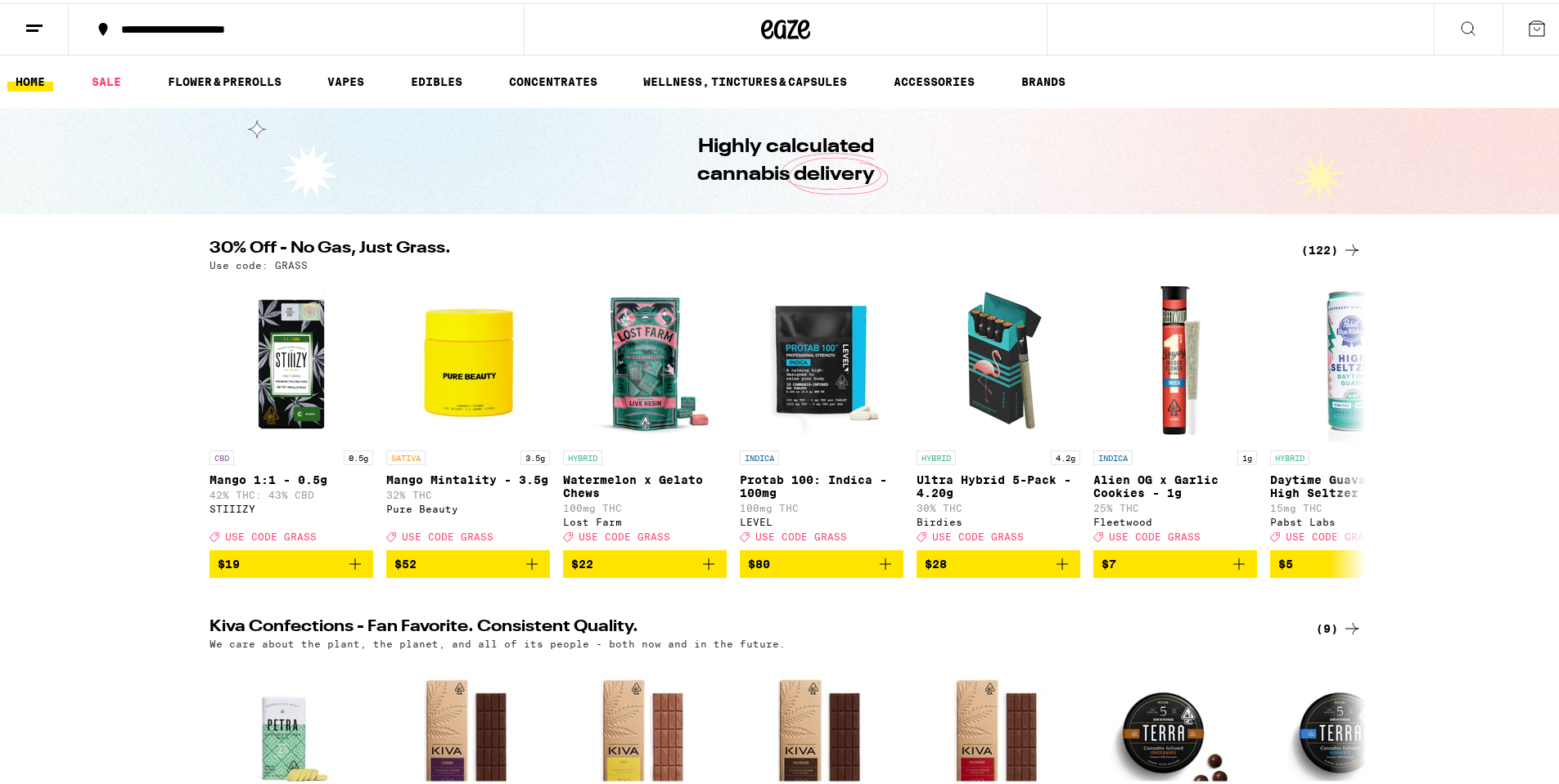
click at [41, 26] on icon at bounding box center [34, 25] width 20 height 20
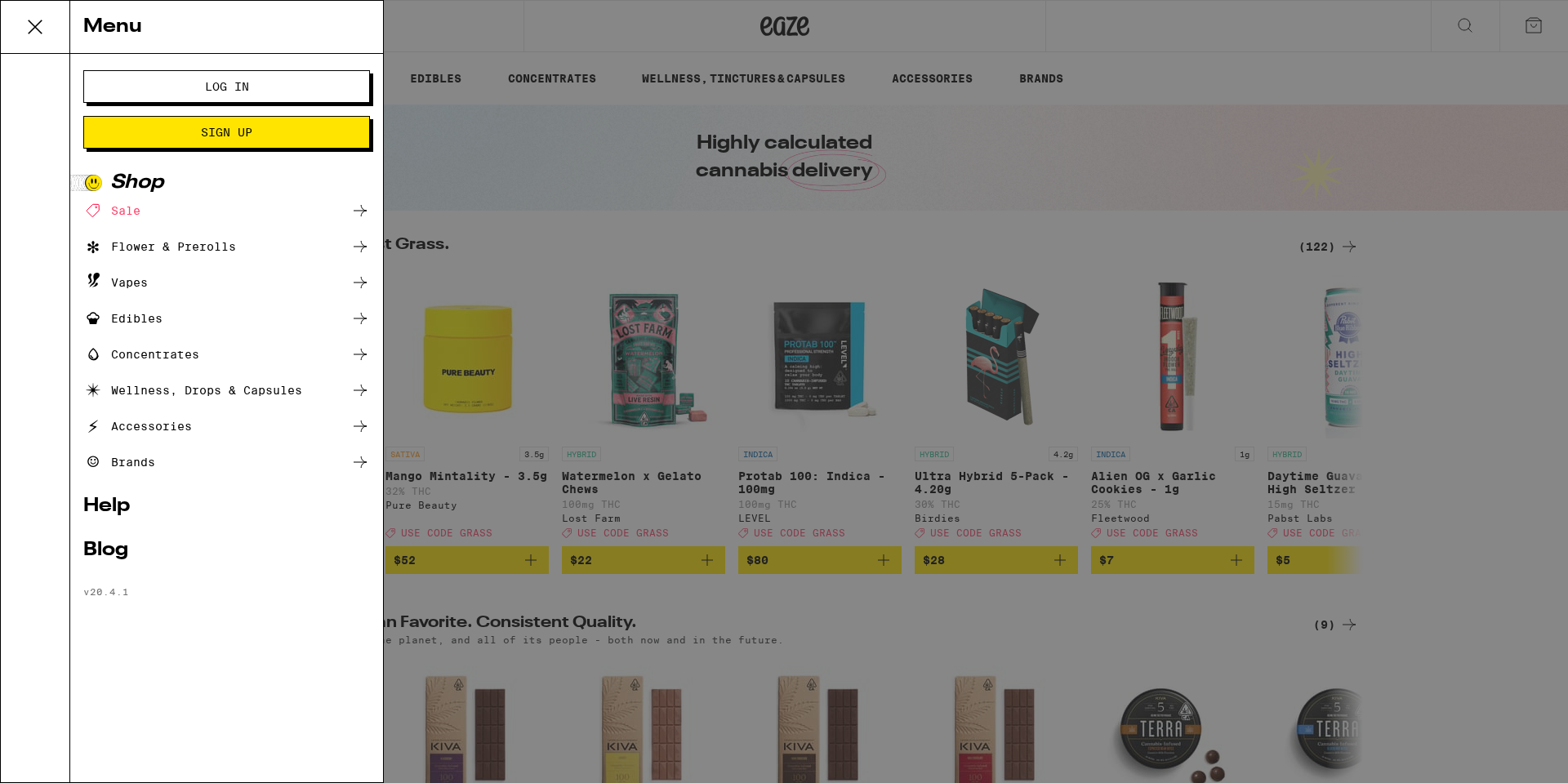
click at [207, 82] on span "Log In" at bounding box center [226, 86] width 44 height 11
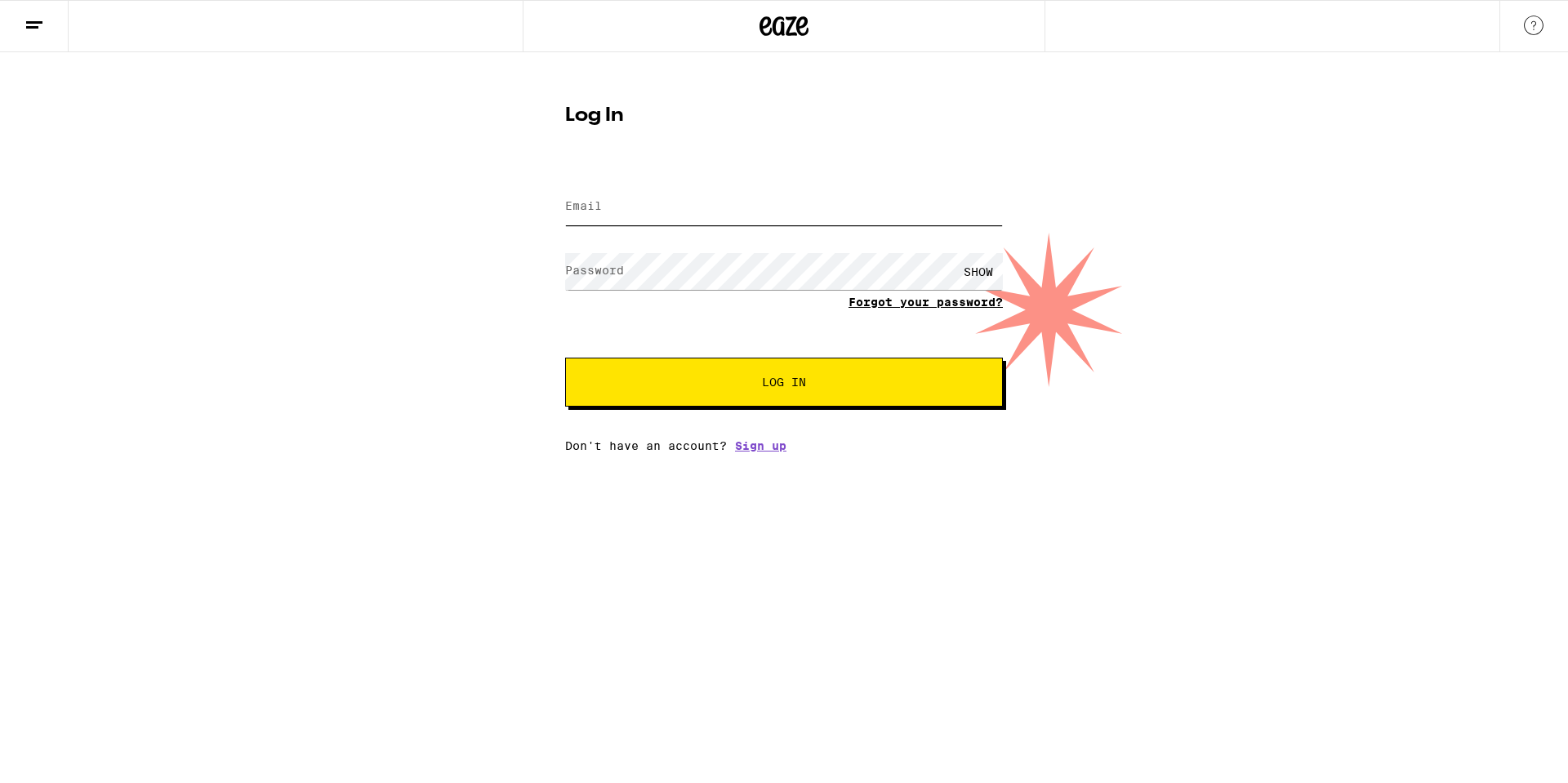
type input "[EMAIL_ADDRESS][DOMAIN_NAME]"
click at [683, 206] on input "[EMAIL_ADDRESS][DOMAIN_NAME]" at bounding box center [784, 207] width 438 height 36
click at [854, 388] on span "Log In" at bounding box center [784, 382] width 305 height 11
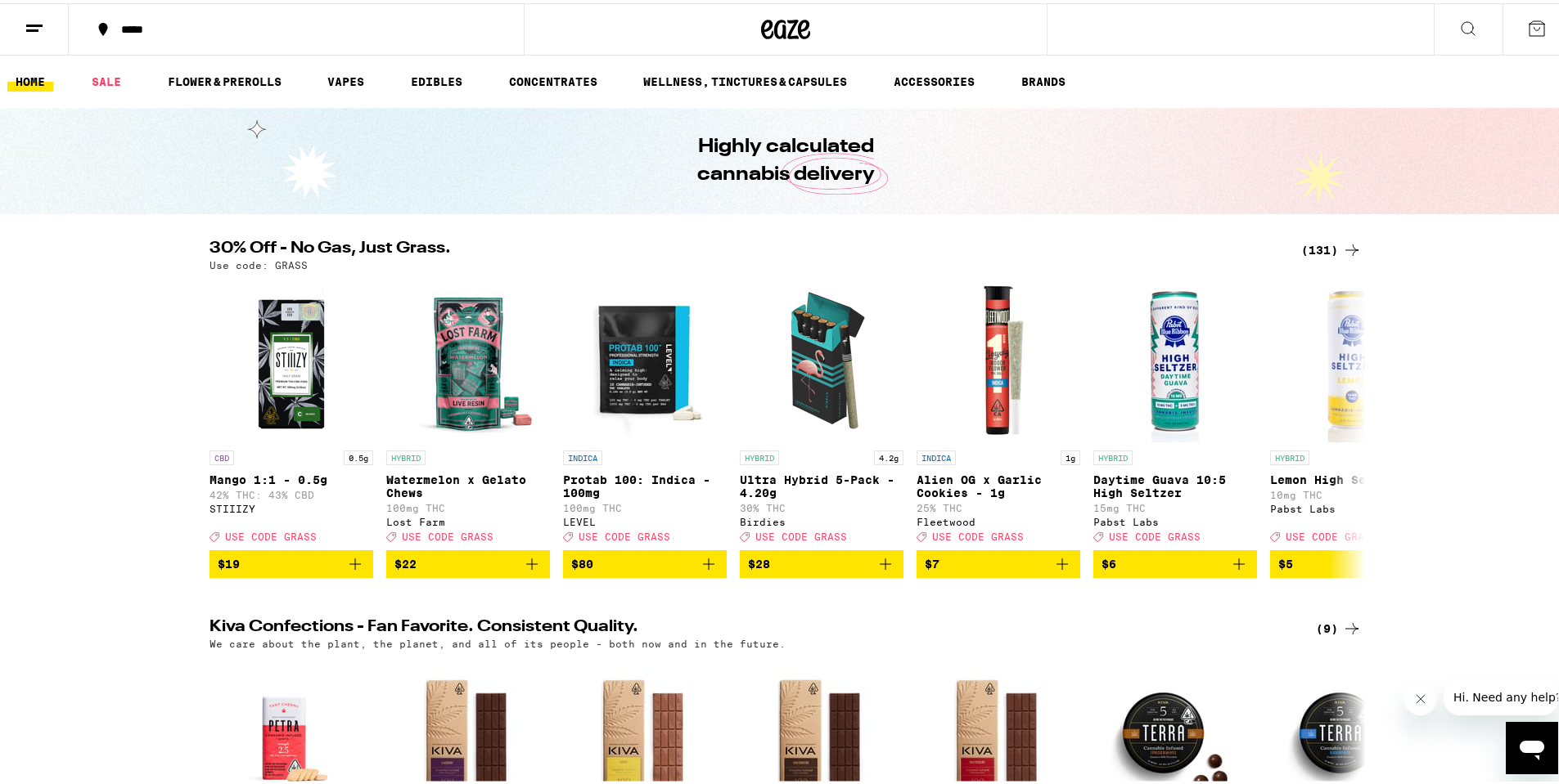
click at [1529, 26] on icon at bounding box center [1536, 25] width 15 height 15
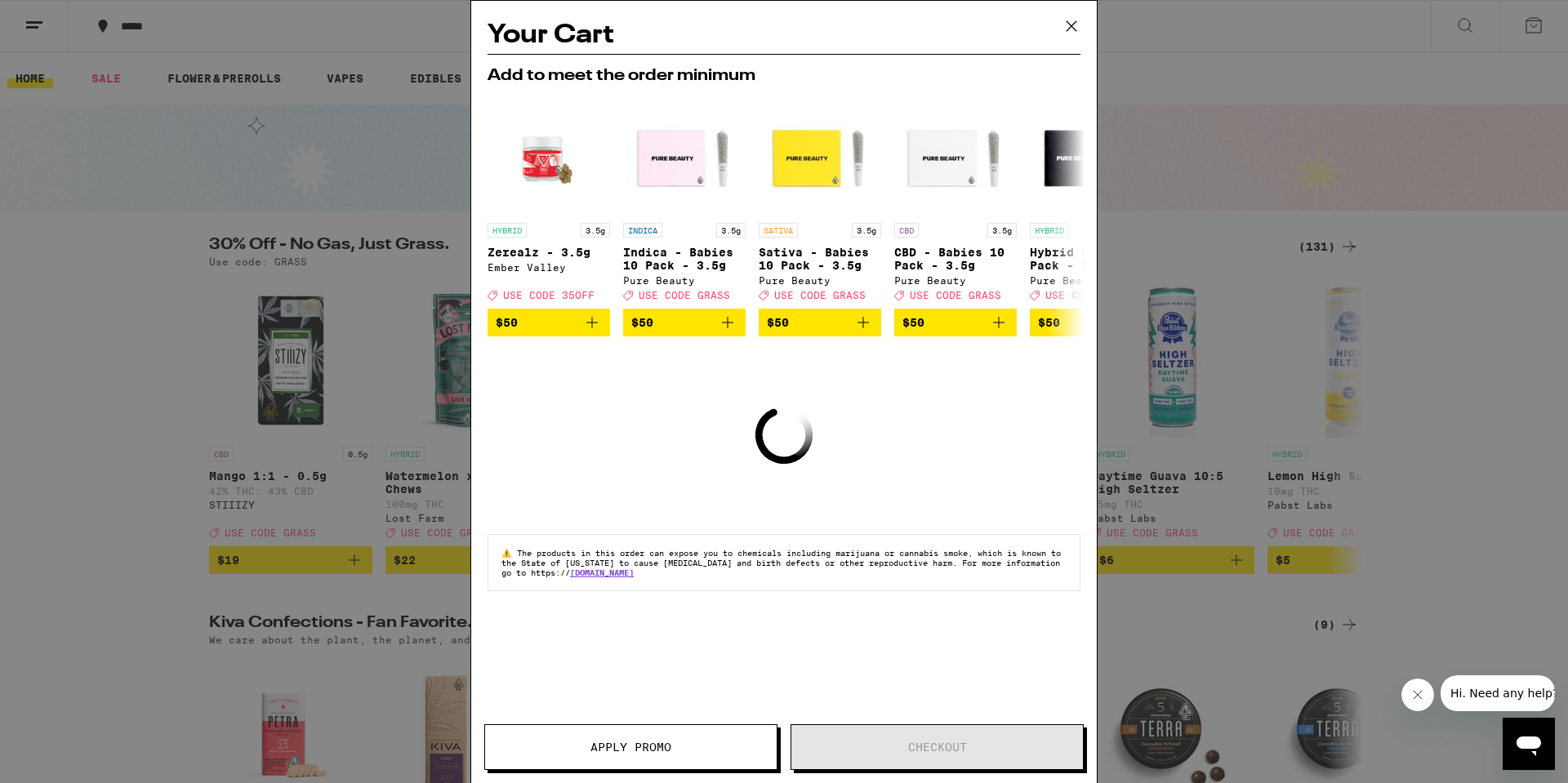
click at [1072, 27] on icon at bounding box center [1070, 25] width 10 height 10
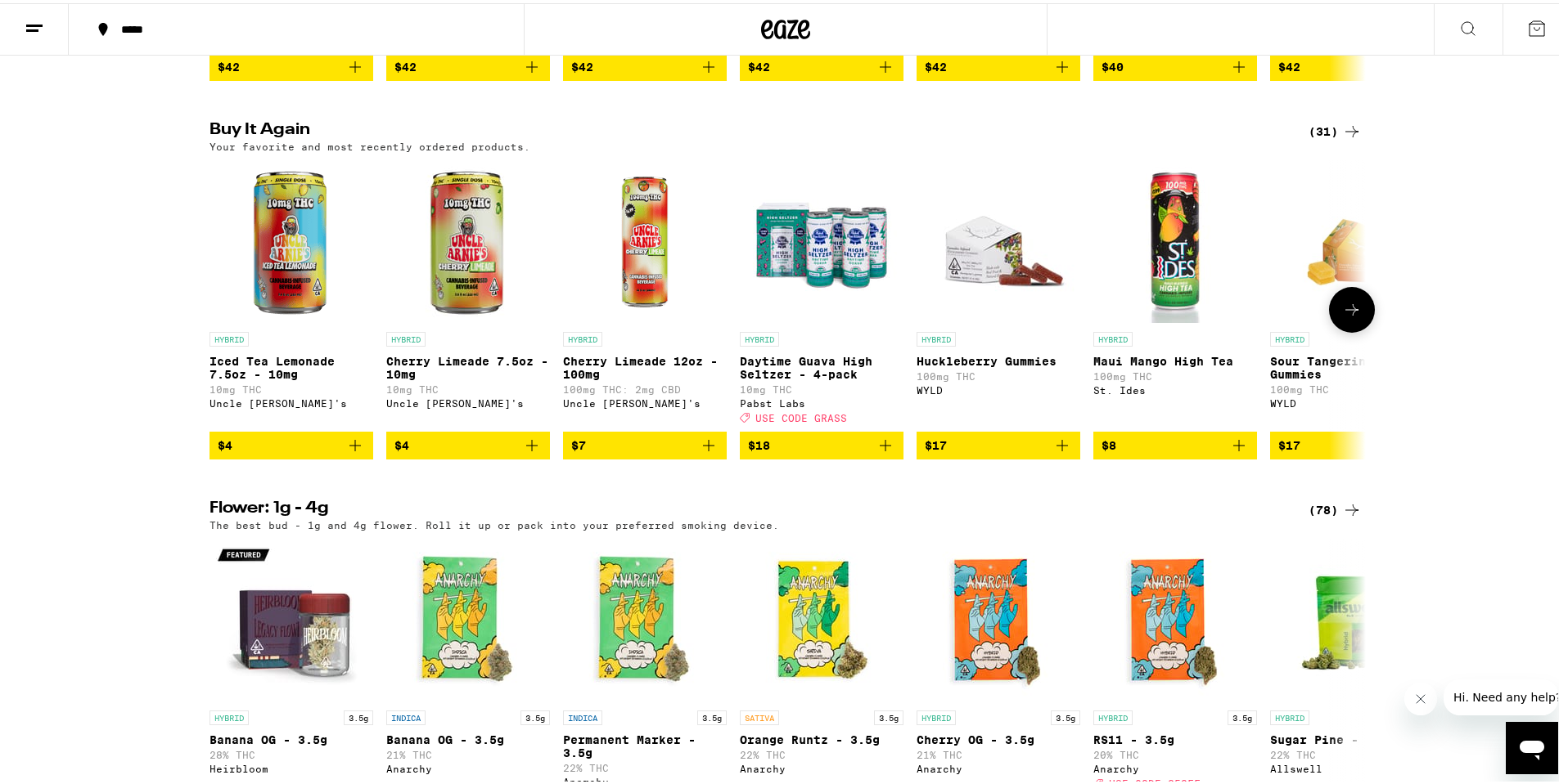
scroll to position [1308, 0]
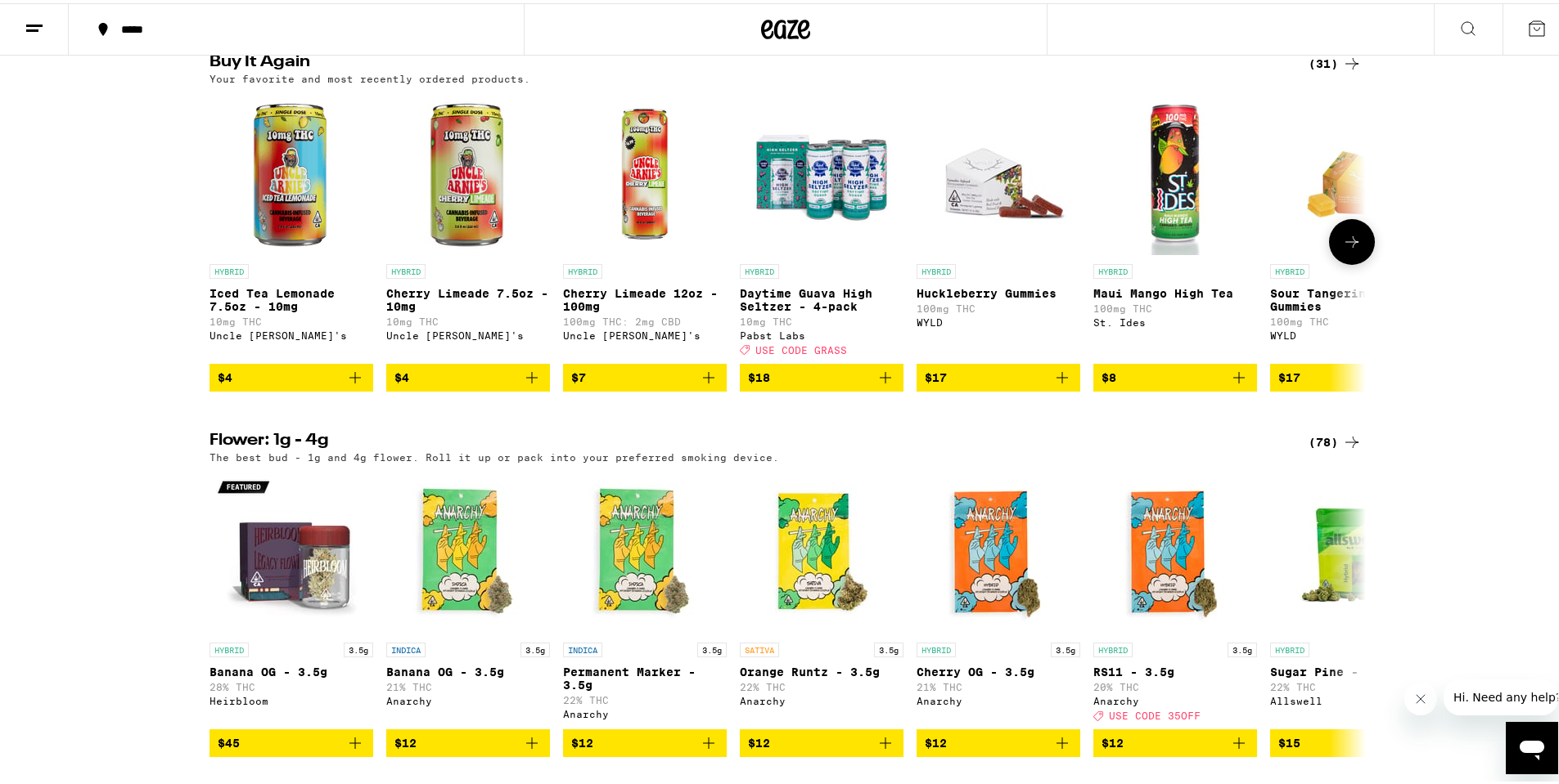
click at [350, 380] on icon "Add to bag" at bounding box center [354, 374] width 11 height 11
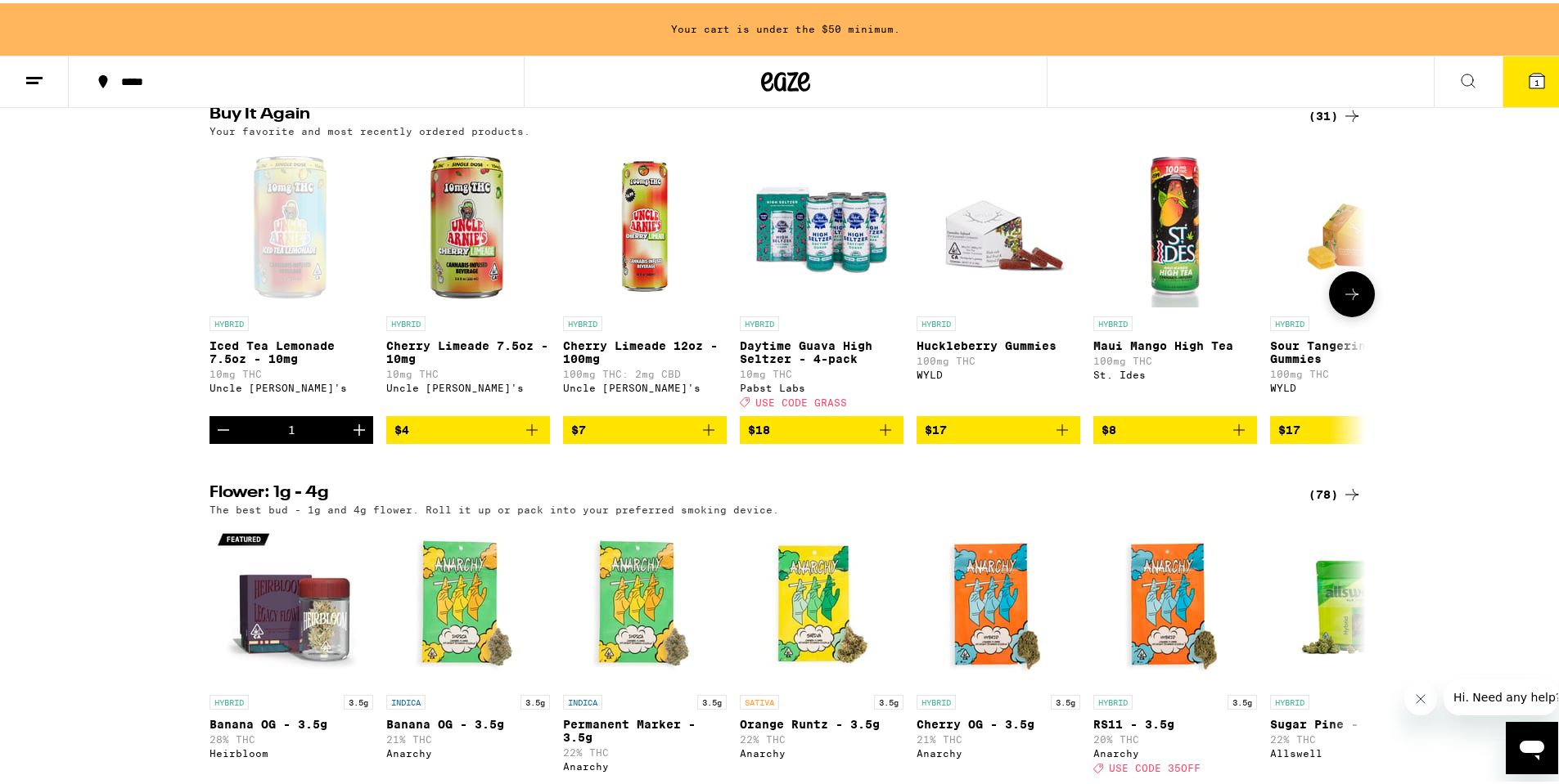
scroll to position [1361, 0]
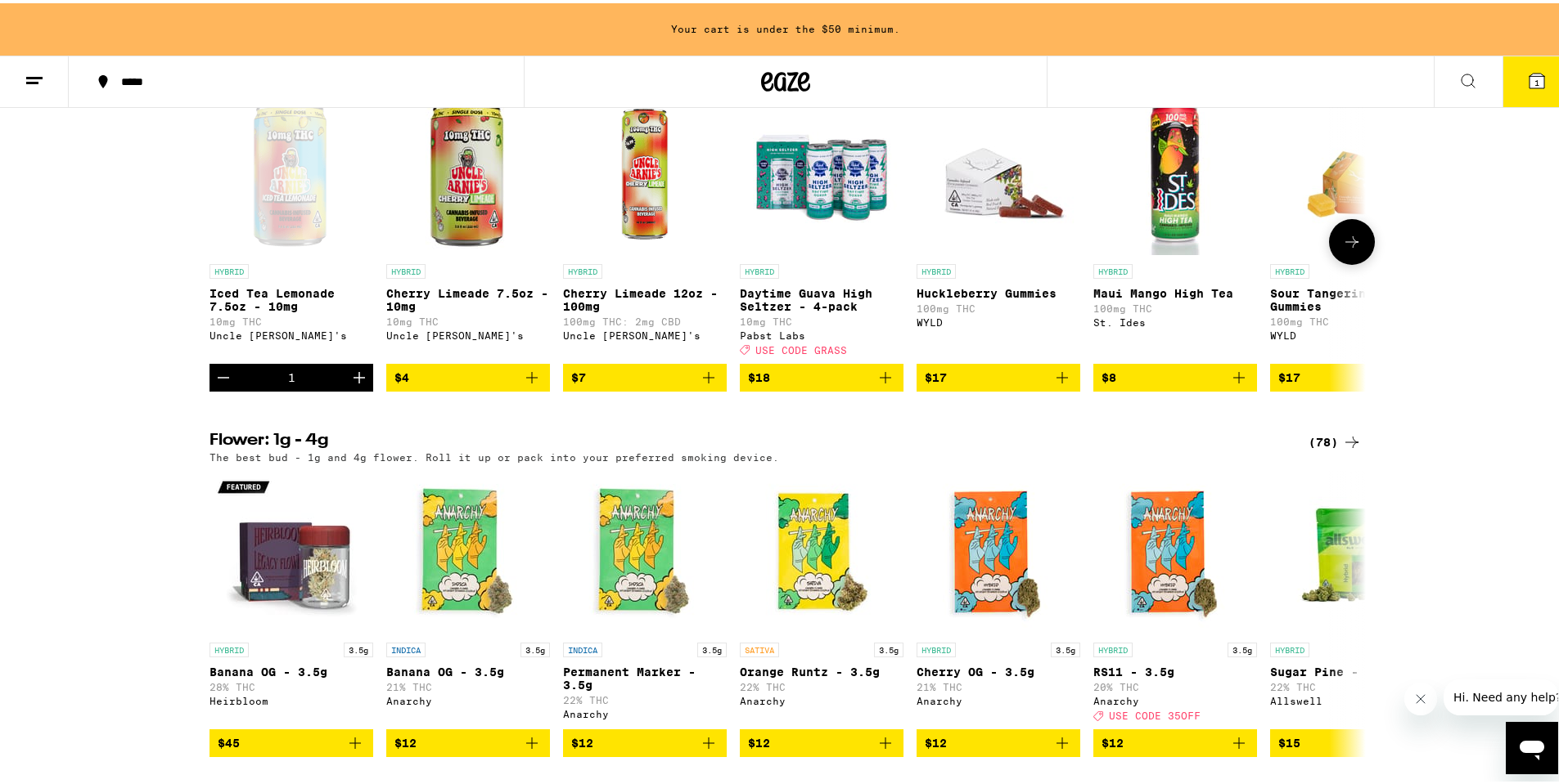
click at [353, 380] on icon "Increment" at bounding box center [359, 374] width 11 height 11
click at [1236, 385] on icon "Add to bag" at bounding box center [1239, 374] width 20 height 20
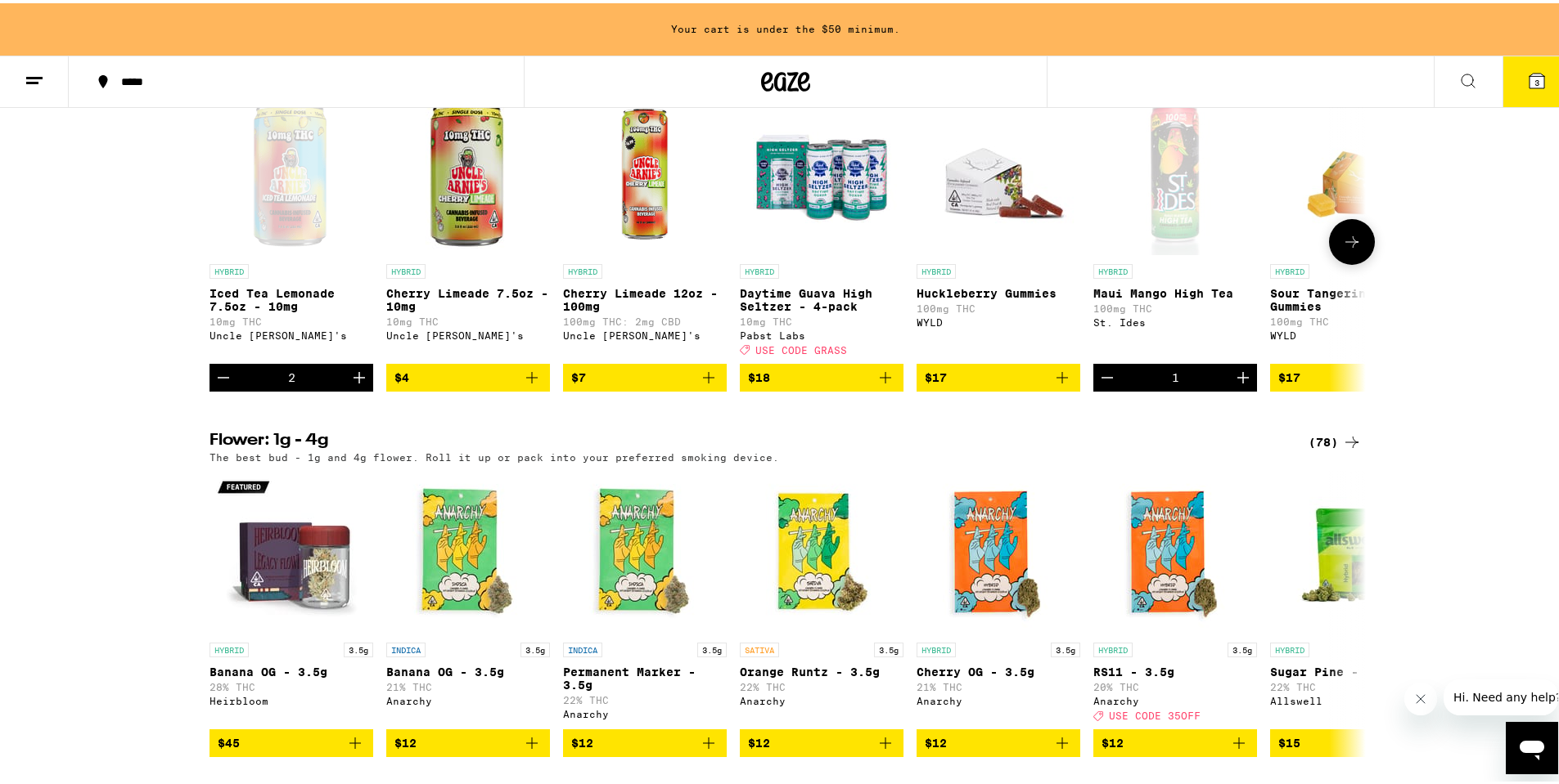
click at [1237, 380] on icon "Increment" at bounding box center [1242, 374] width 11 height 11
click at [1345, 245] on icon at bounding box center [1351, 238] width 13 height 11
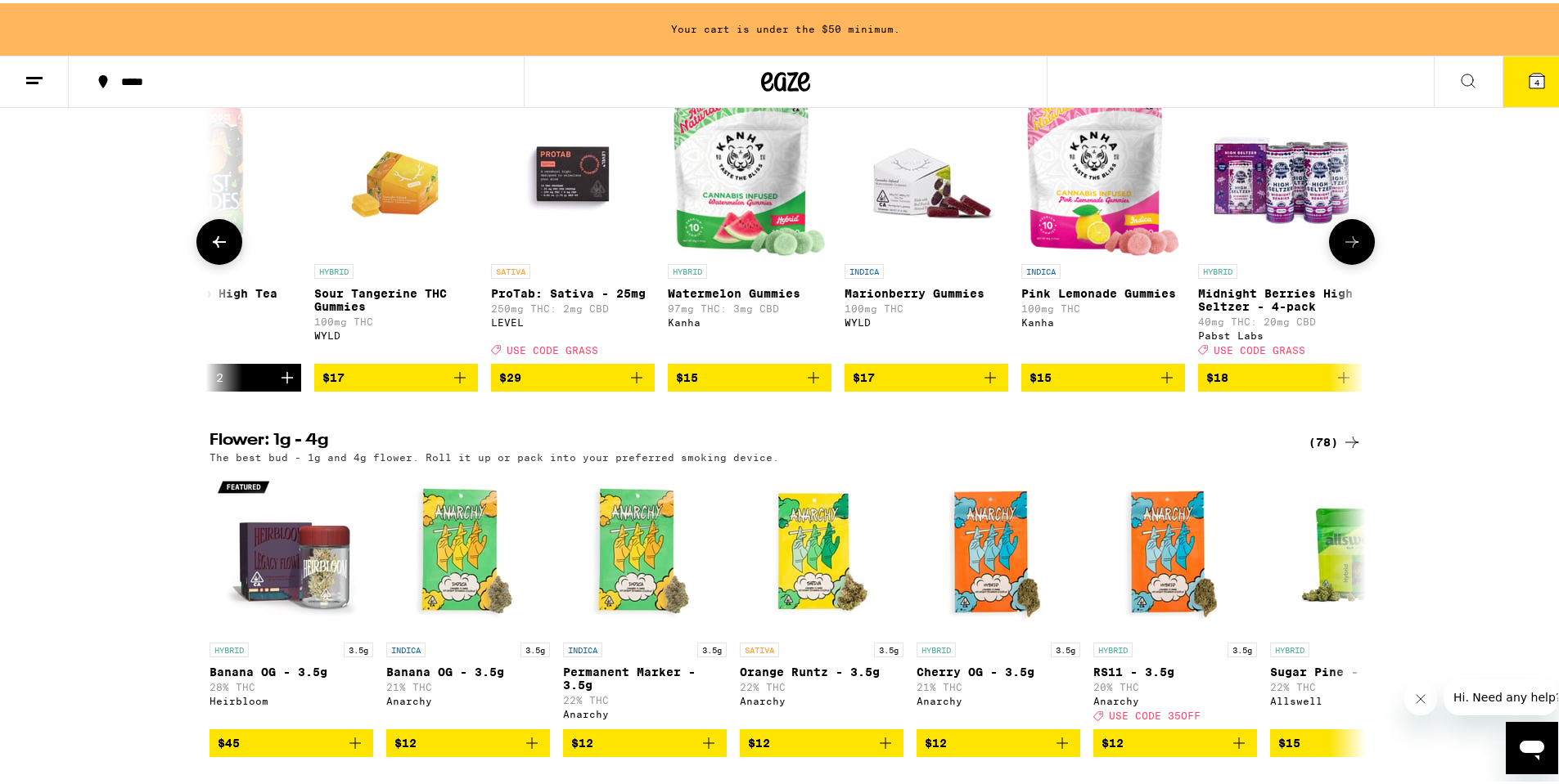
scroll to position [0, 974]
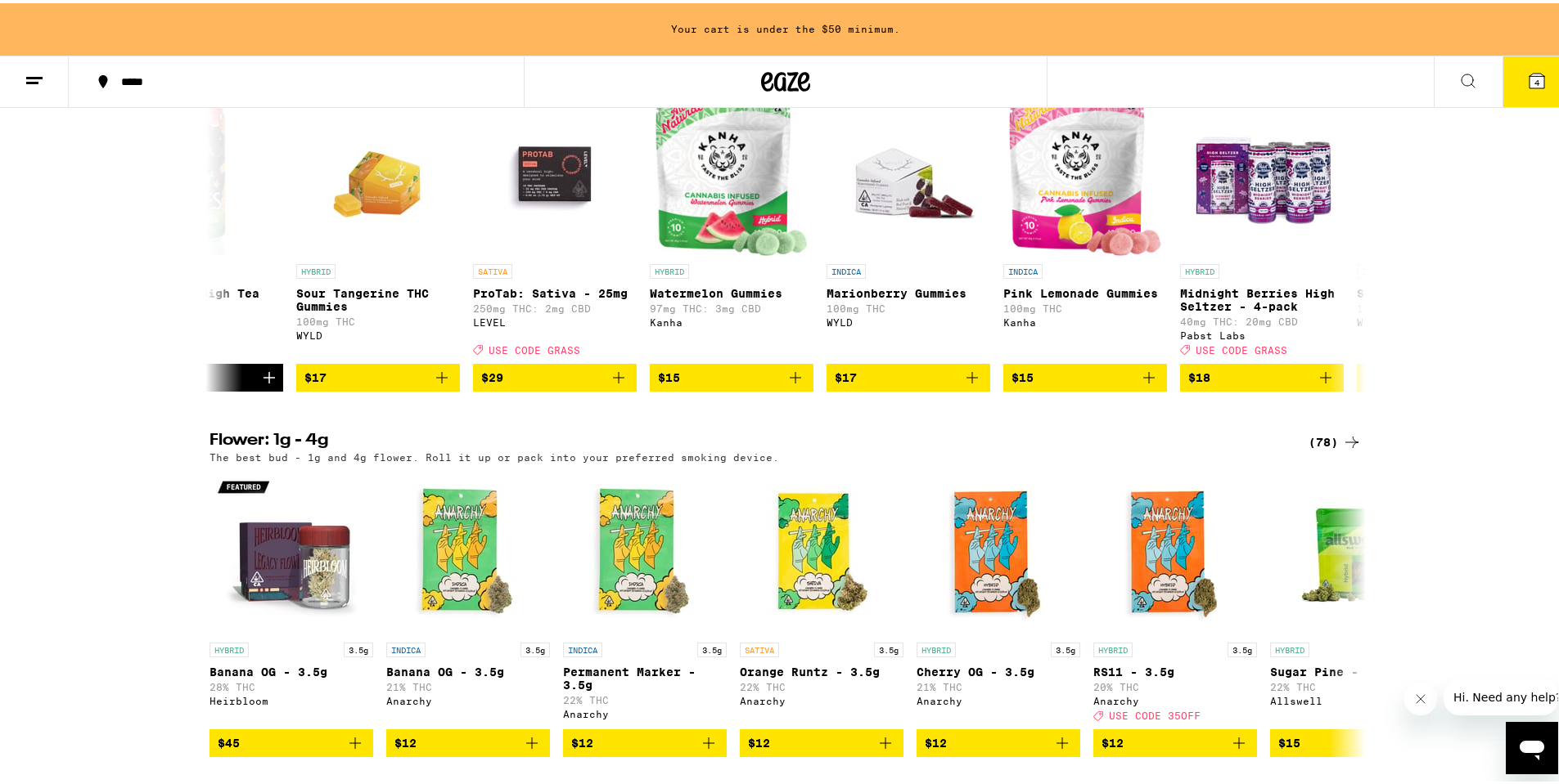
drag, startPoint x: 439, startPoint y: 431, endPoint x: 589, endPoint y: 466, distance: 154.0
click at [613, 380] on icon "Add to bag" at bounding box center [618, 374] width 11 height 11
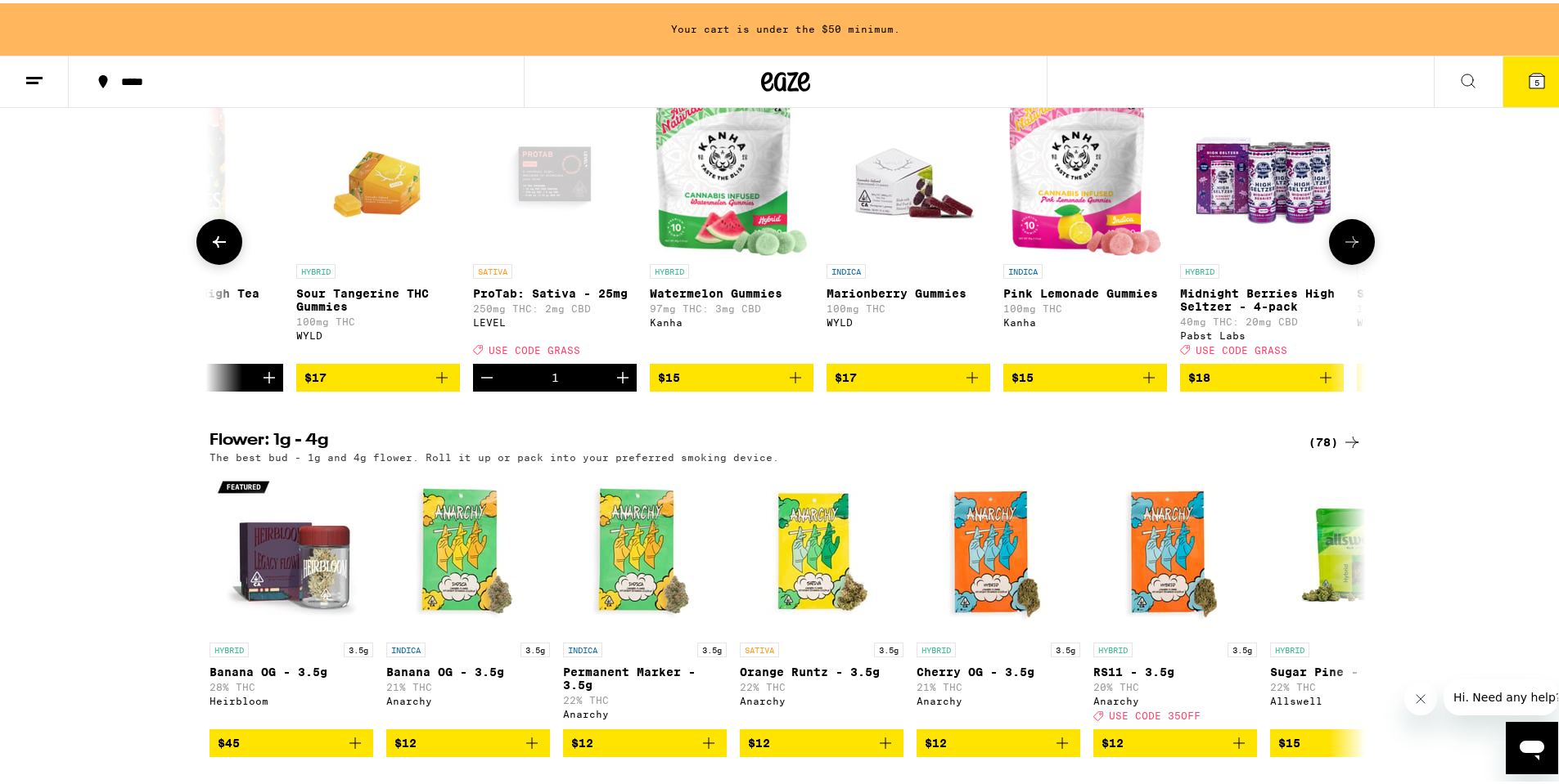
scroll to position [1308, 0]
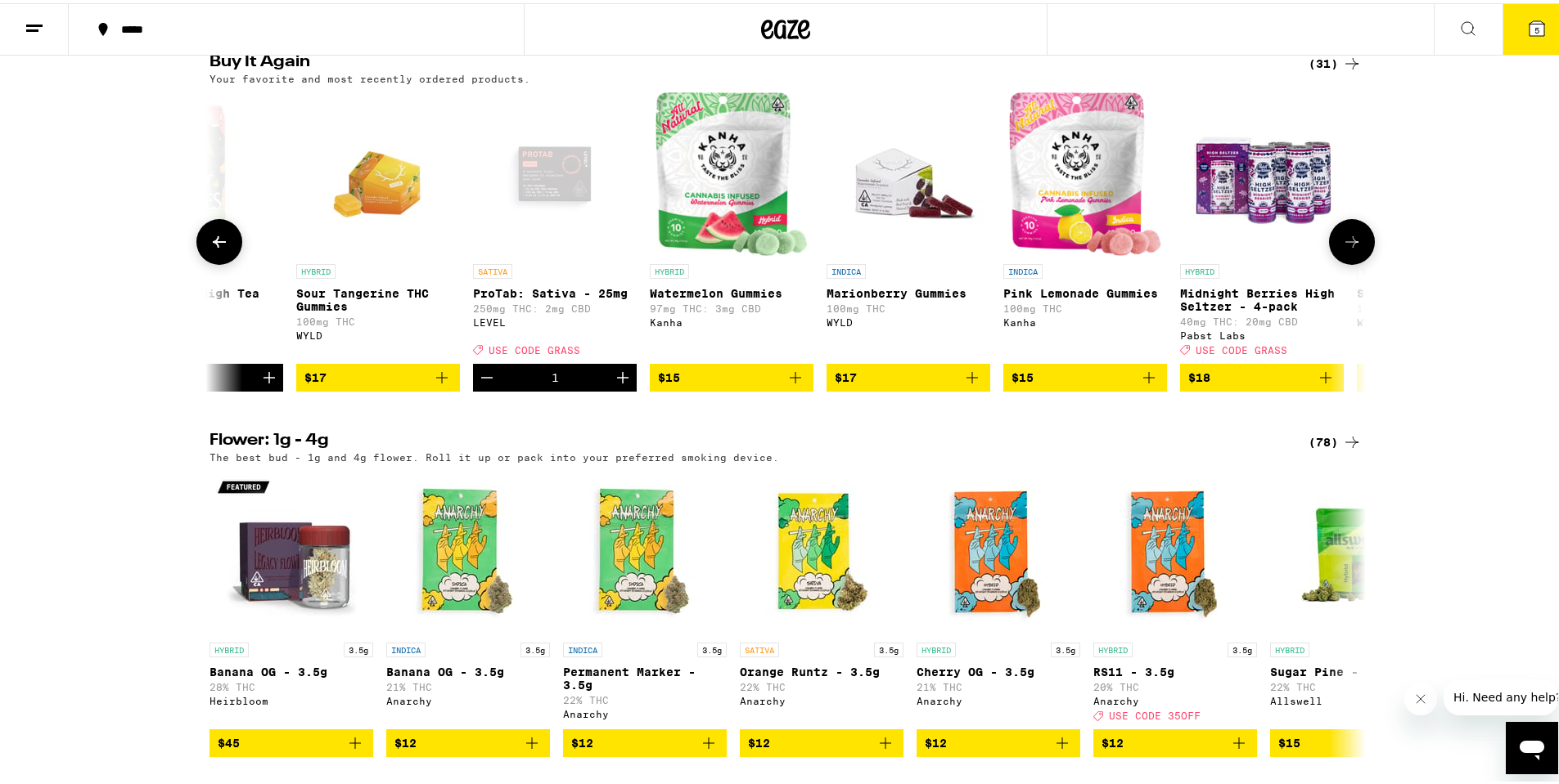
click at [1348, 245] on icon at bounding box center [1351, 238] width 13 height 11
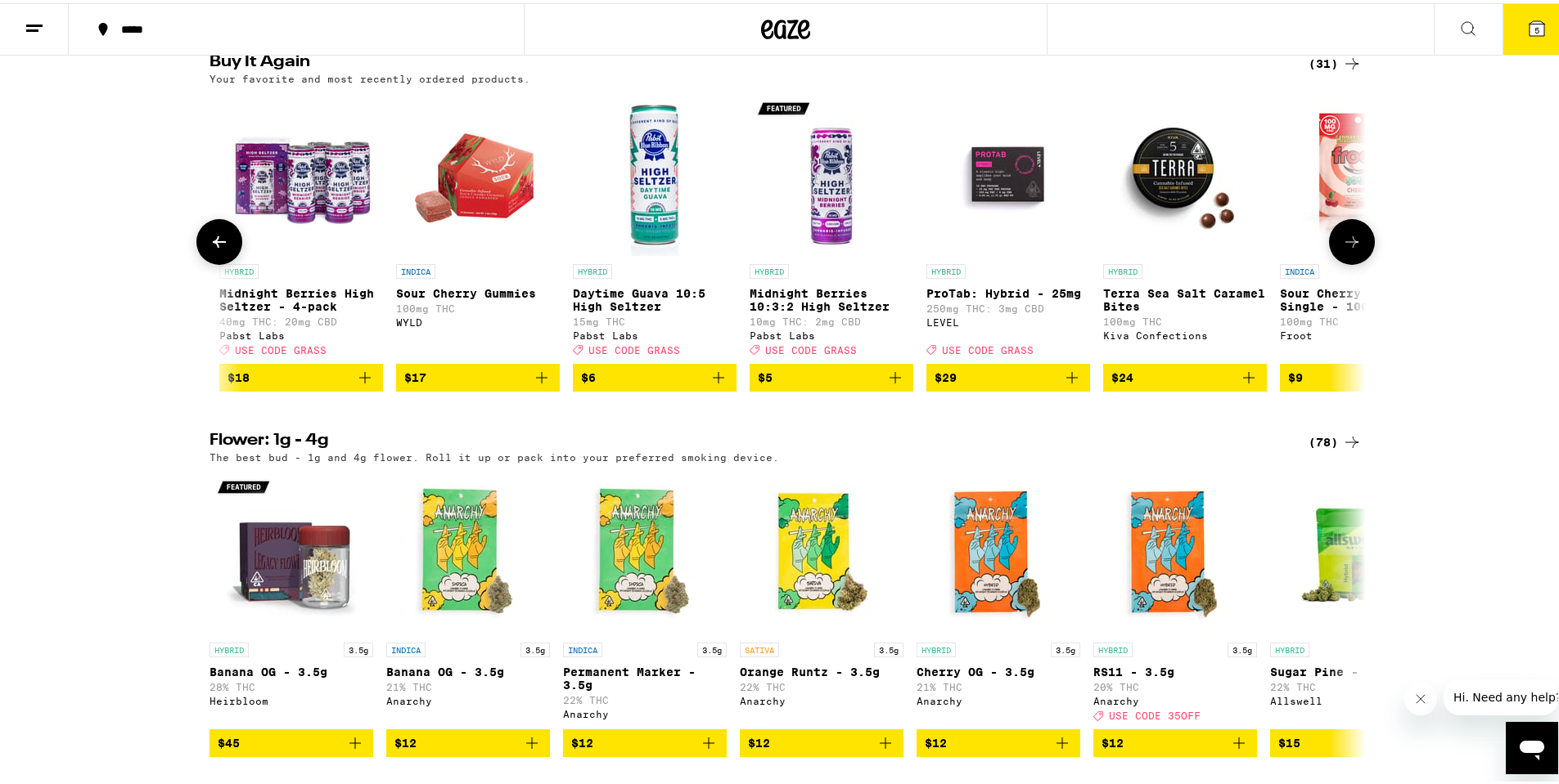
scroll to position [0, 1947]
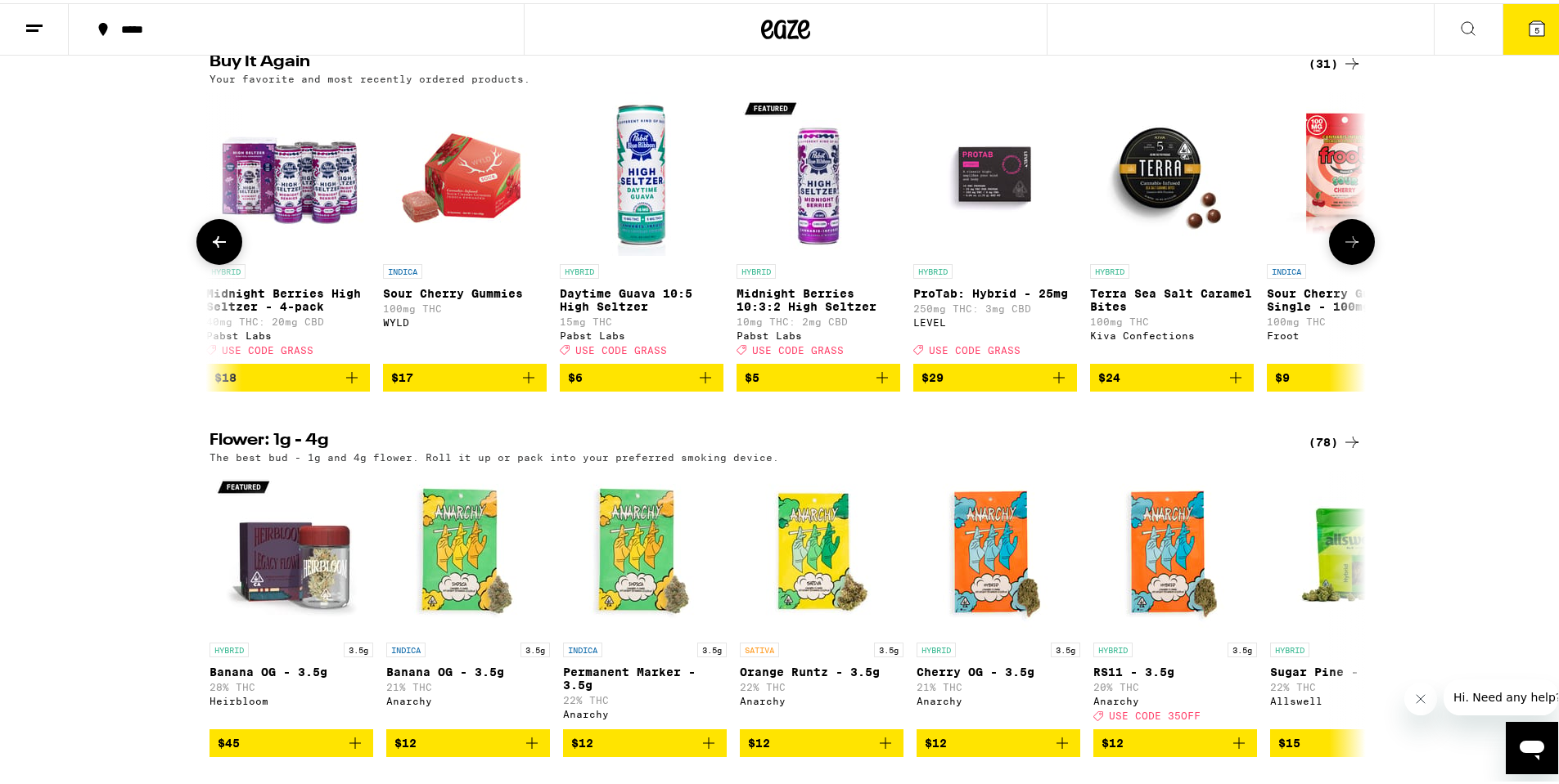
click at [1347, 261] on button at bounding box center [1351, 239] width 46 height 46
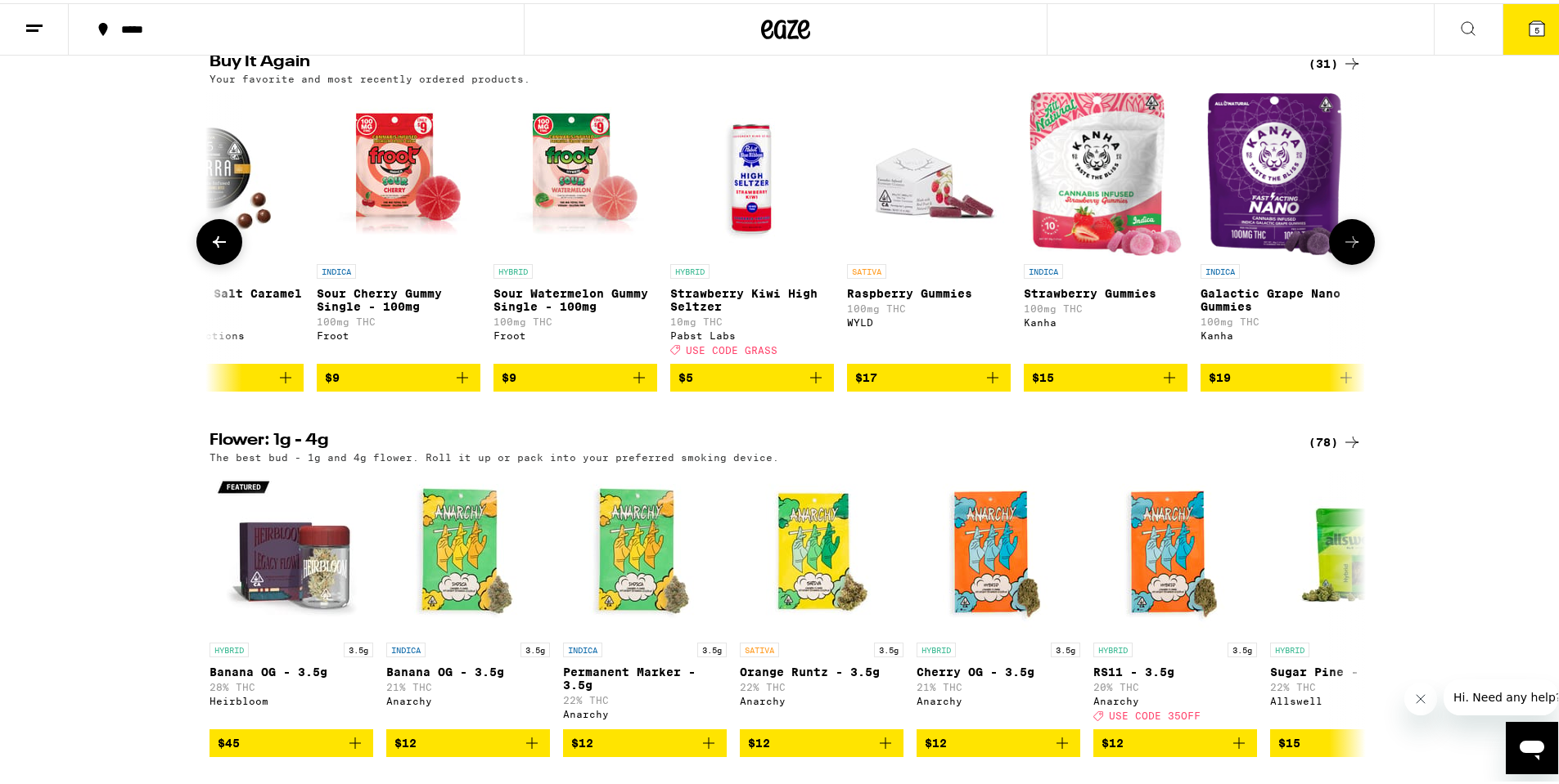
scroll to position [0, 2921]
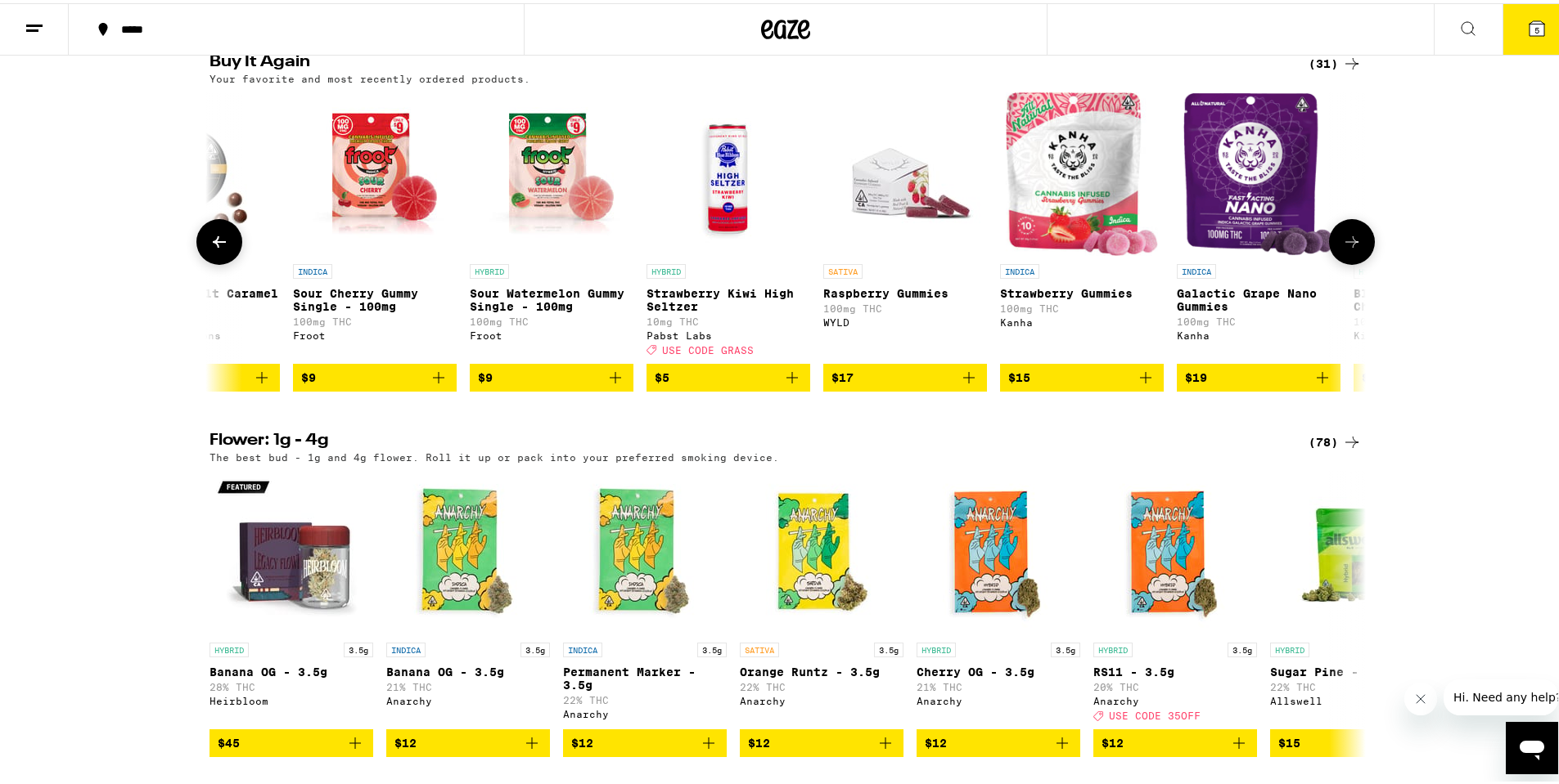
click at [1347, 261] on button at bounding box center [1351, 239] width 46 height 46
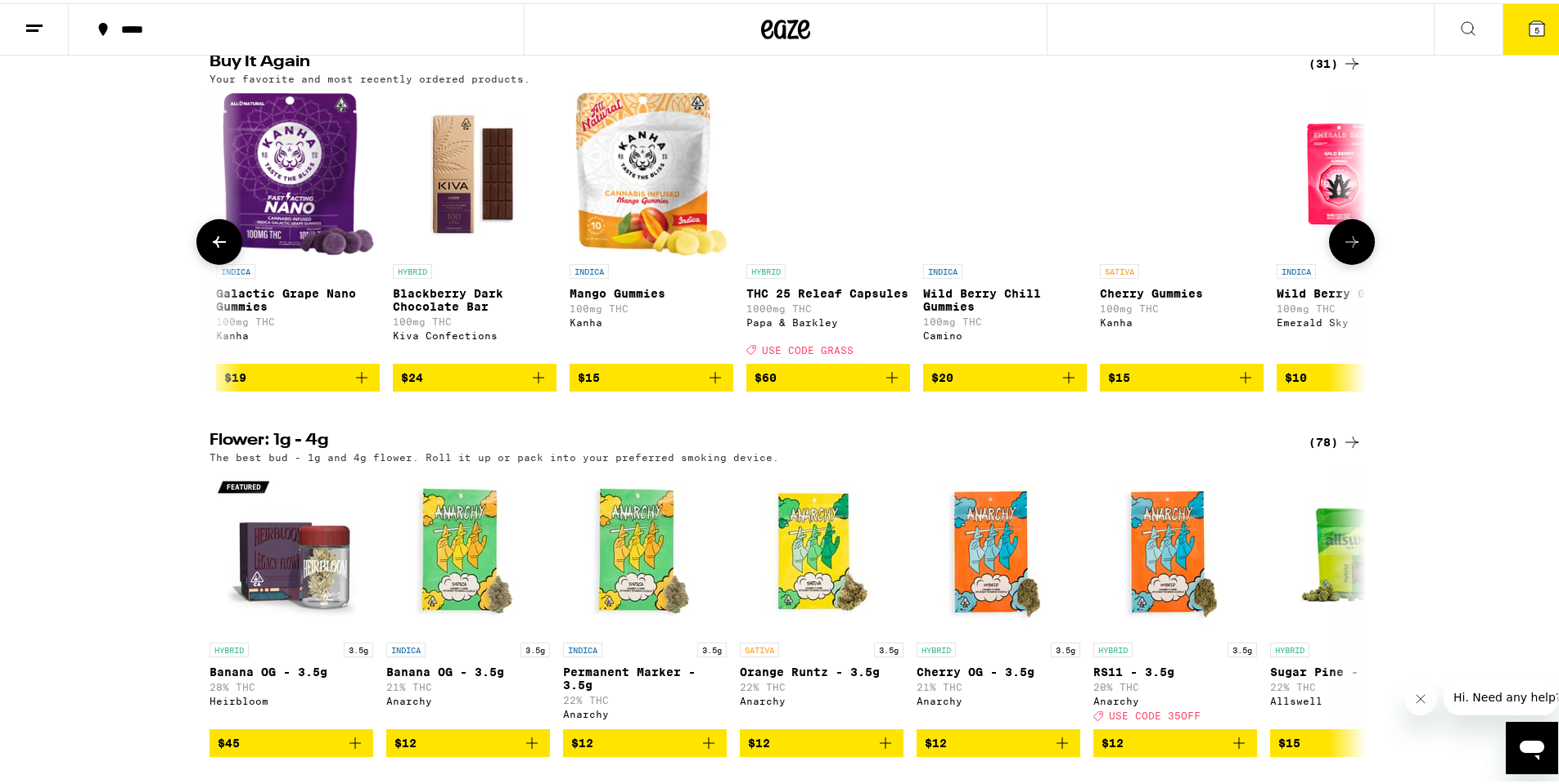
scroll to position [0, 3894]
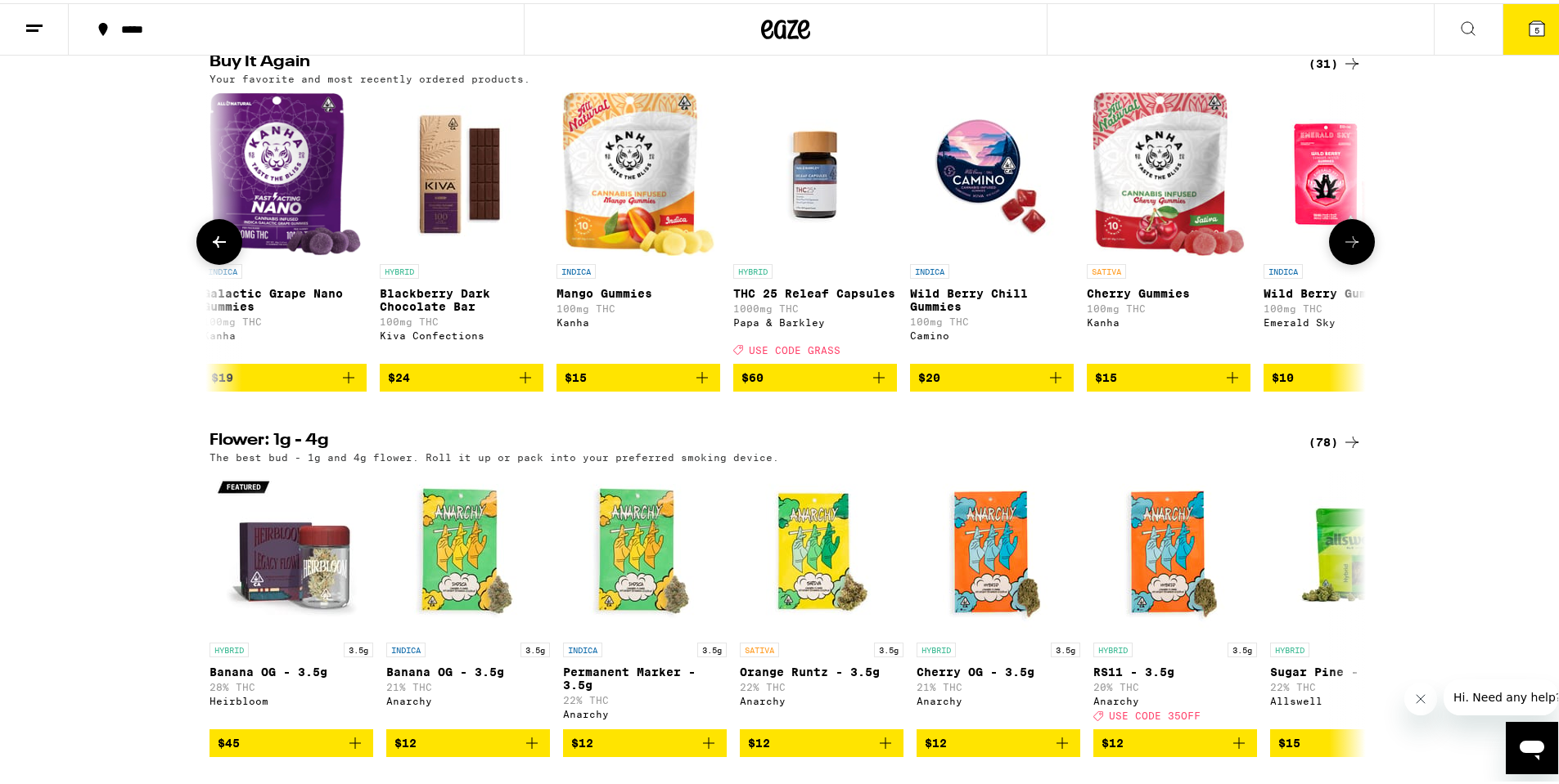
click at [1347, 261] on button at bounding box center [1351, 239] width 46 height 46
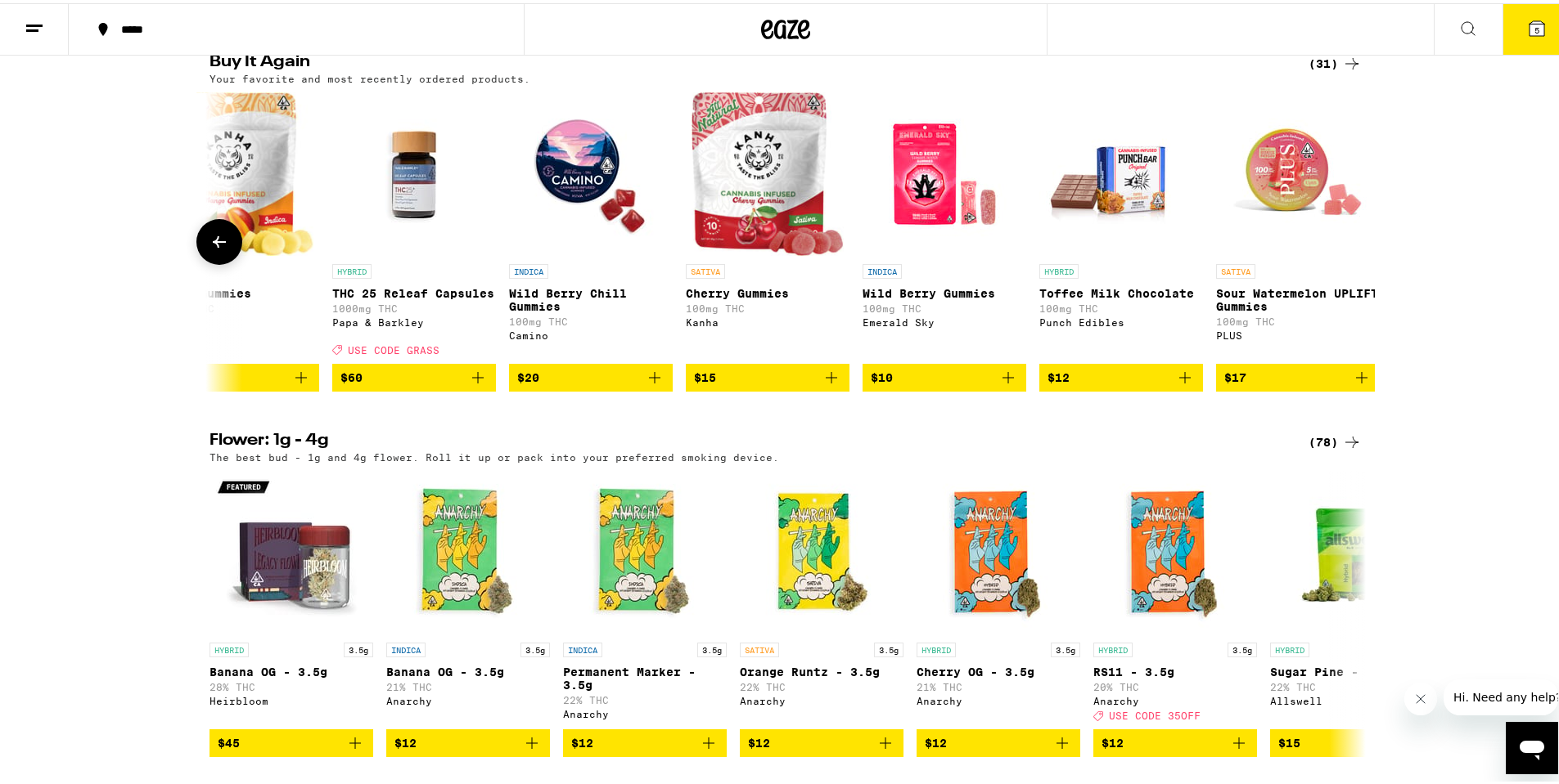
scroll to position [0, 4326]
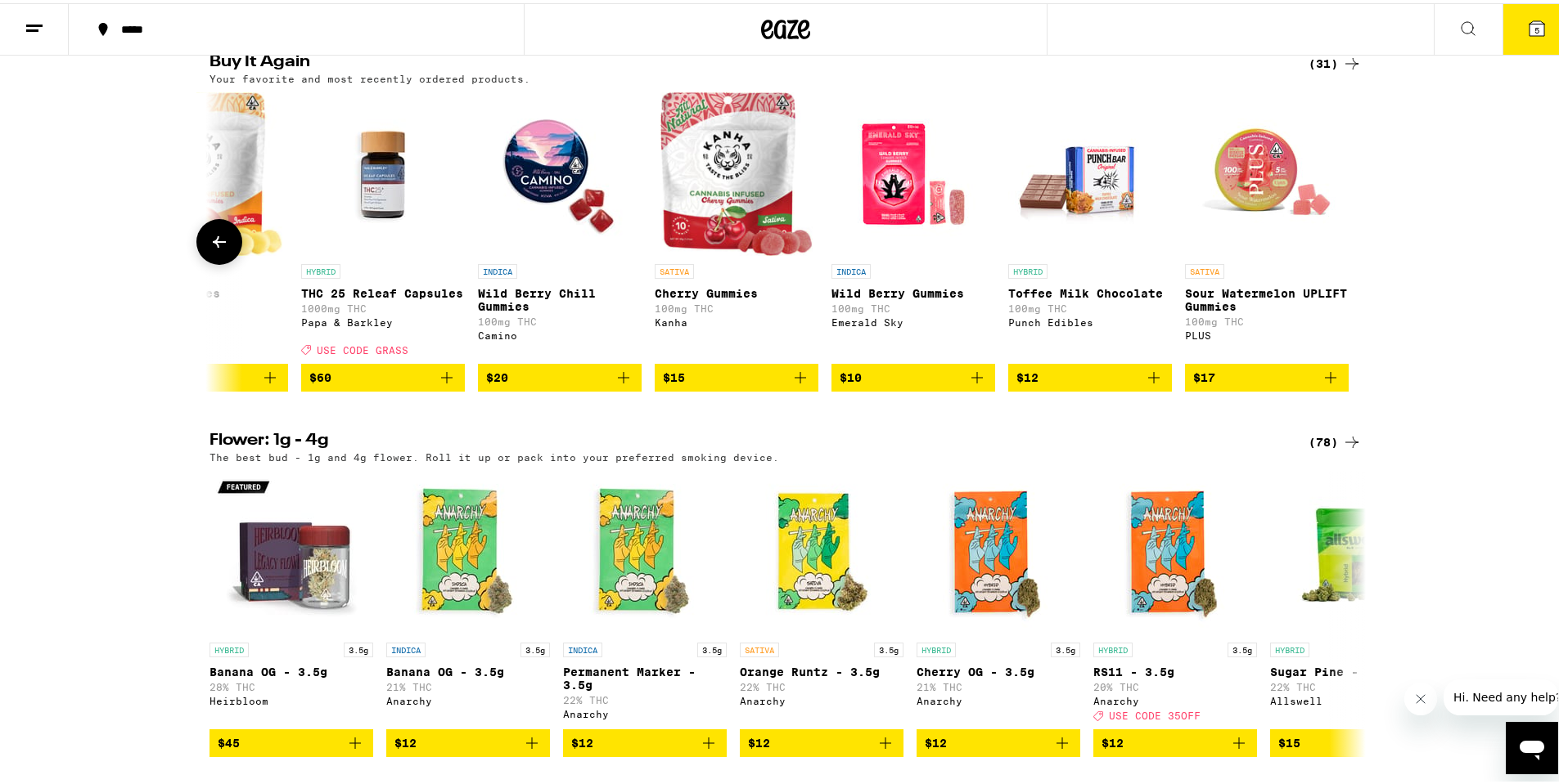
click at [209, 248] on icon at bounding box center [219, 239] width 20 height 20
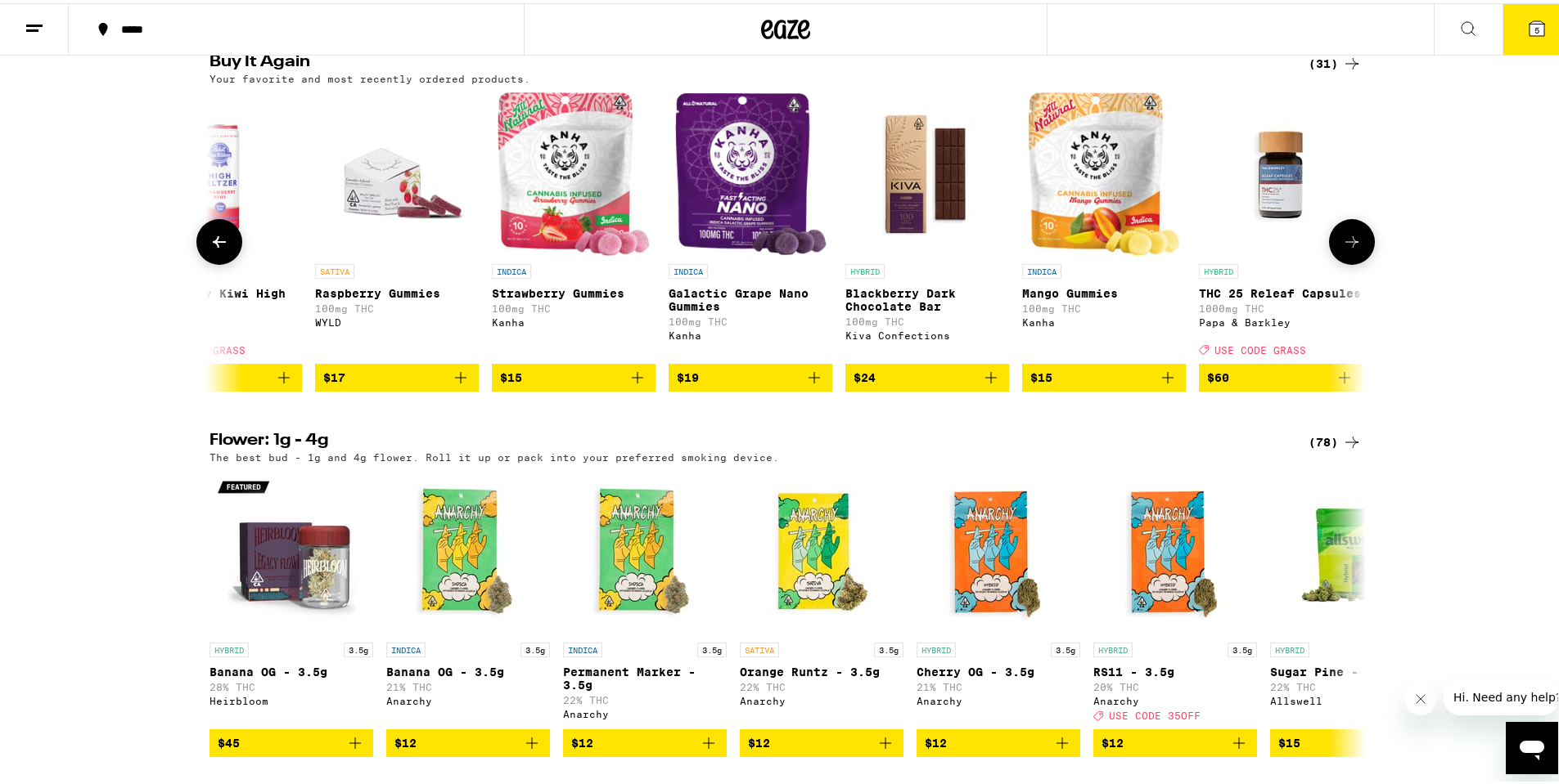
click at [209, 248] on icon at bounding box center [219, 239] width 20 height 20
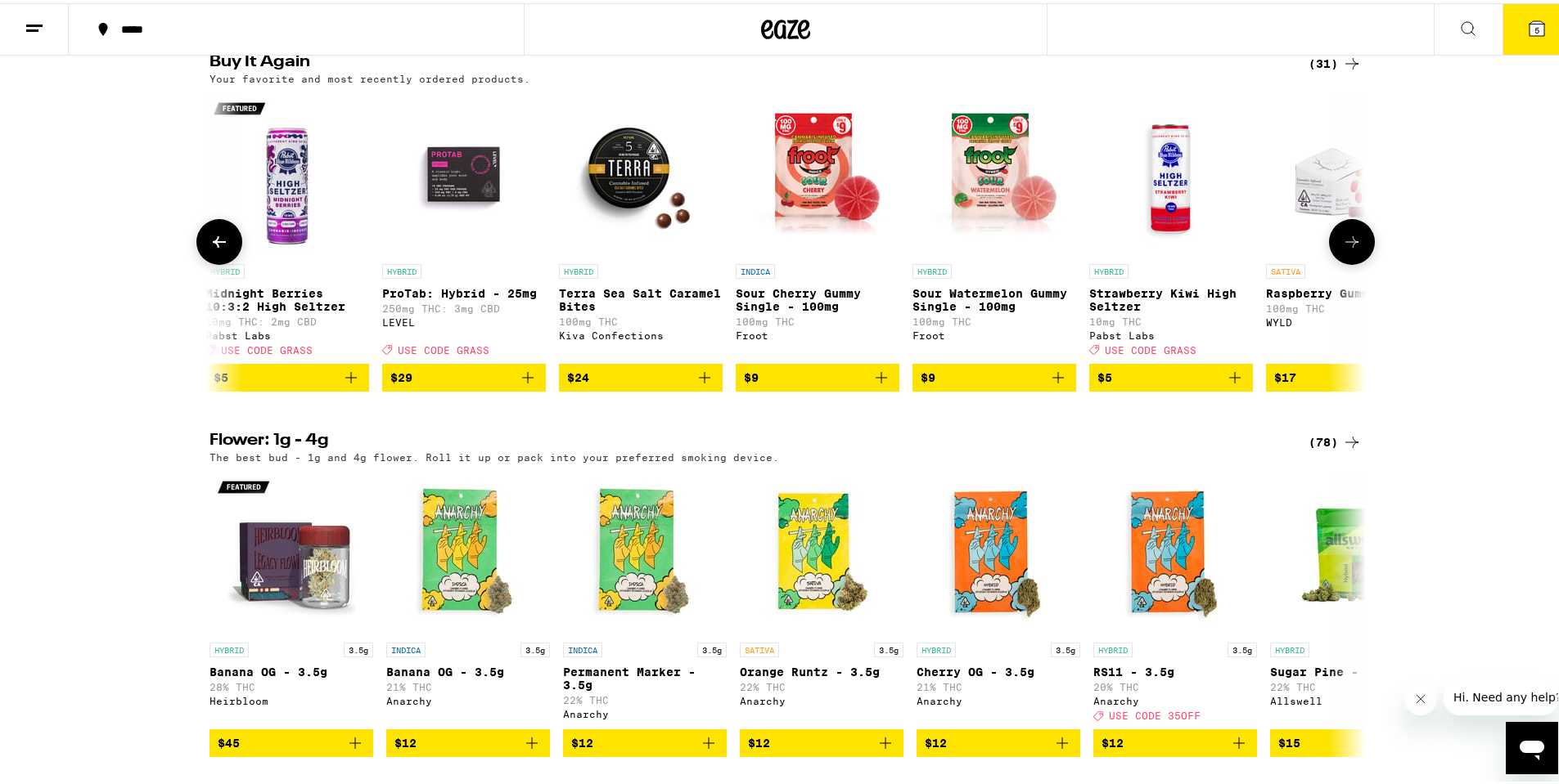
click at [209, 248] on icon at bounding box center [219, 239] width 20 height 20
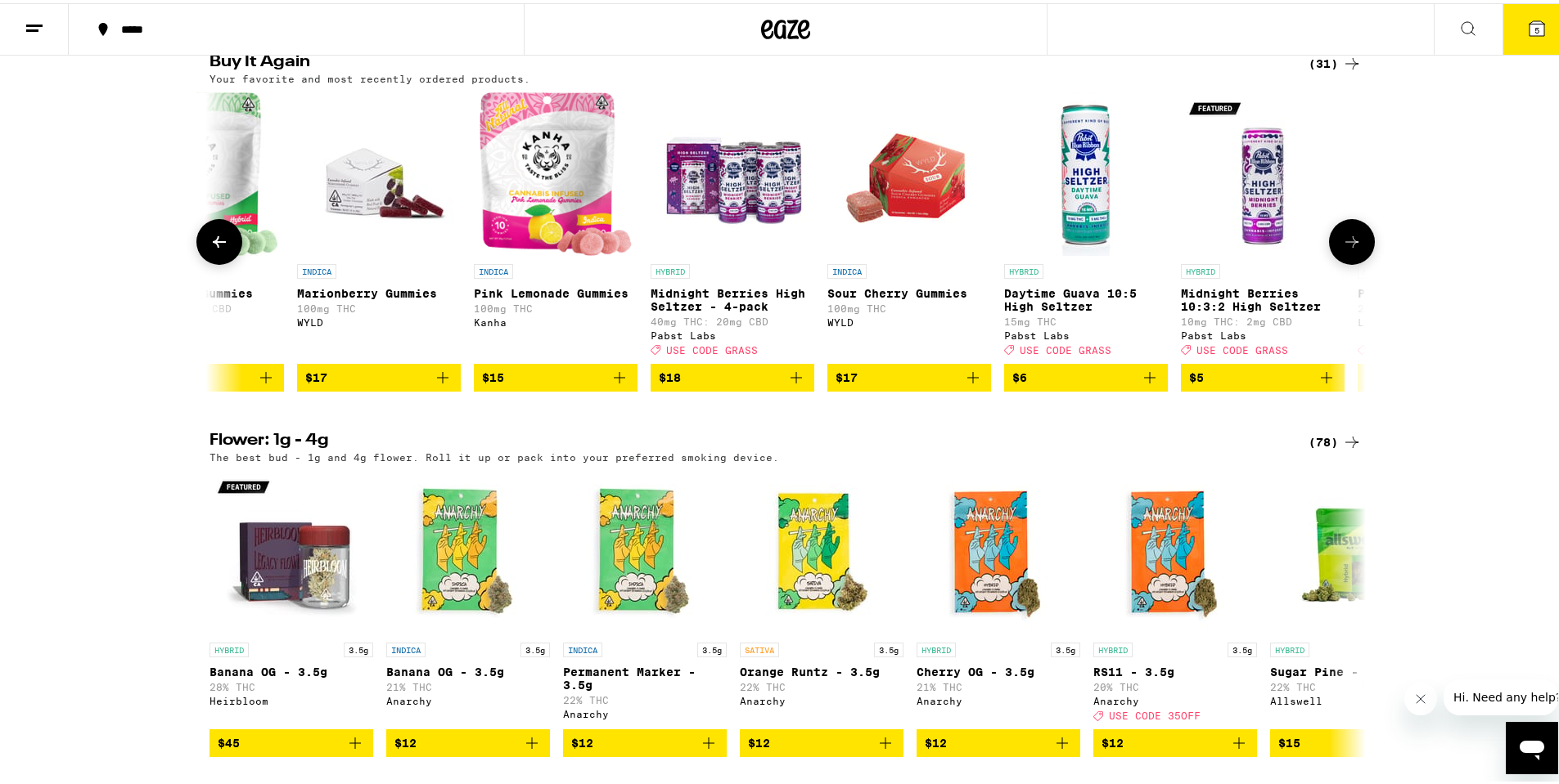
click at [209, 248] on icon at bounding box center [219, 239] width 20 height 20
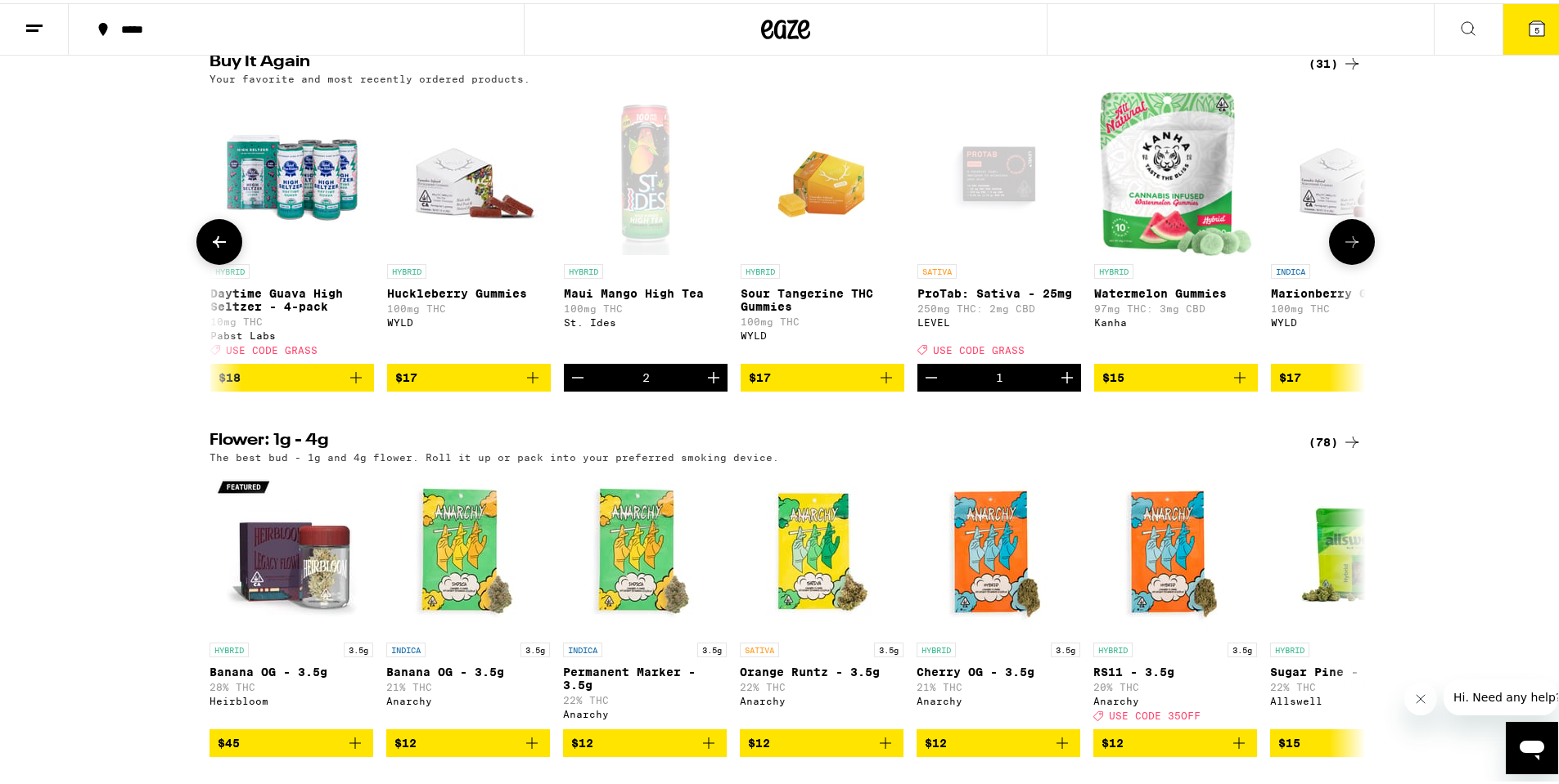
click at [209, 248] on icon at bounding box center [219, 239] width 20 height 20
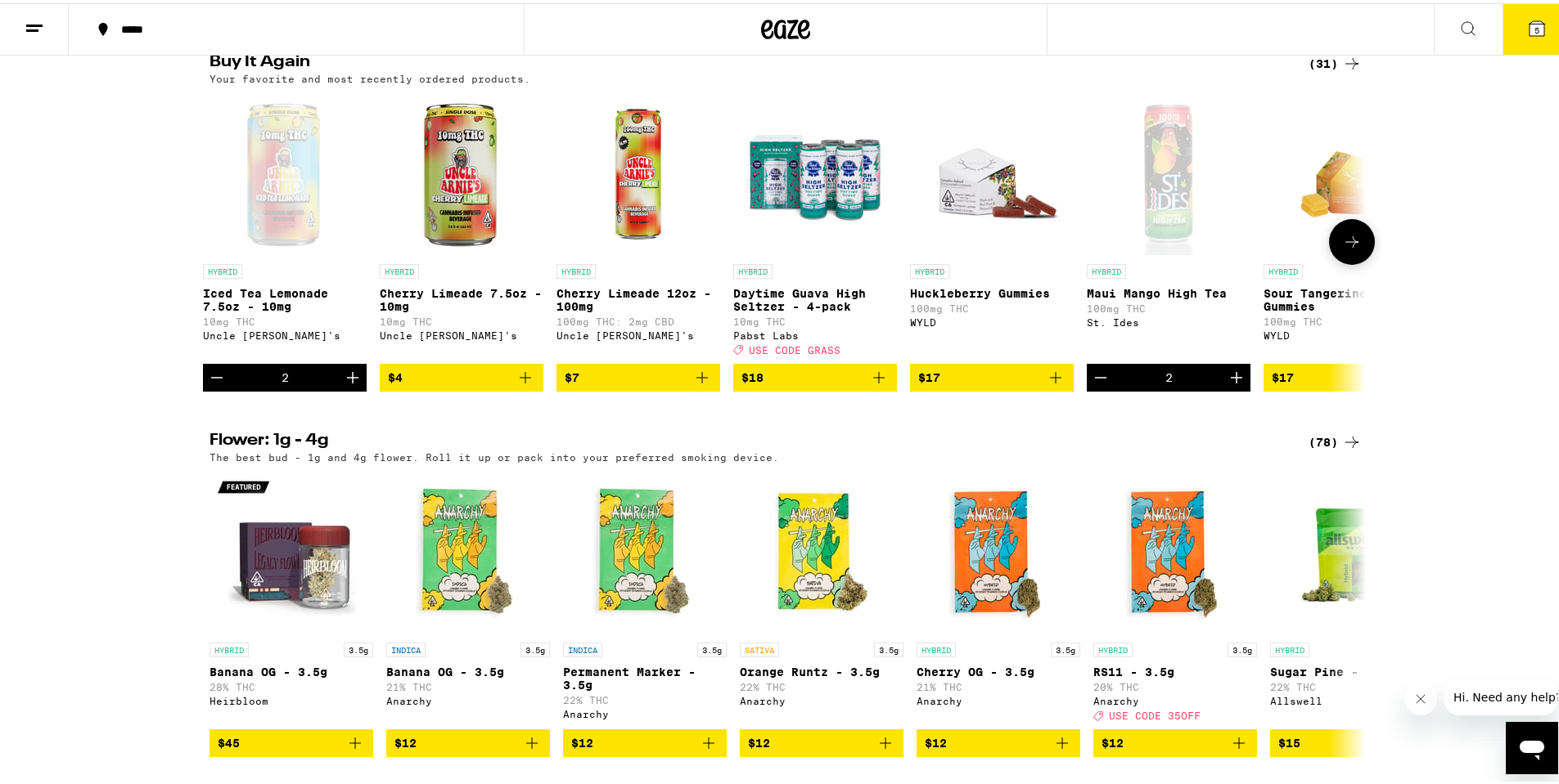
scroll to position [0, 0]
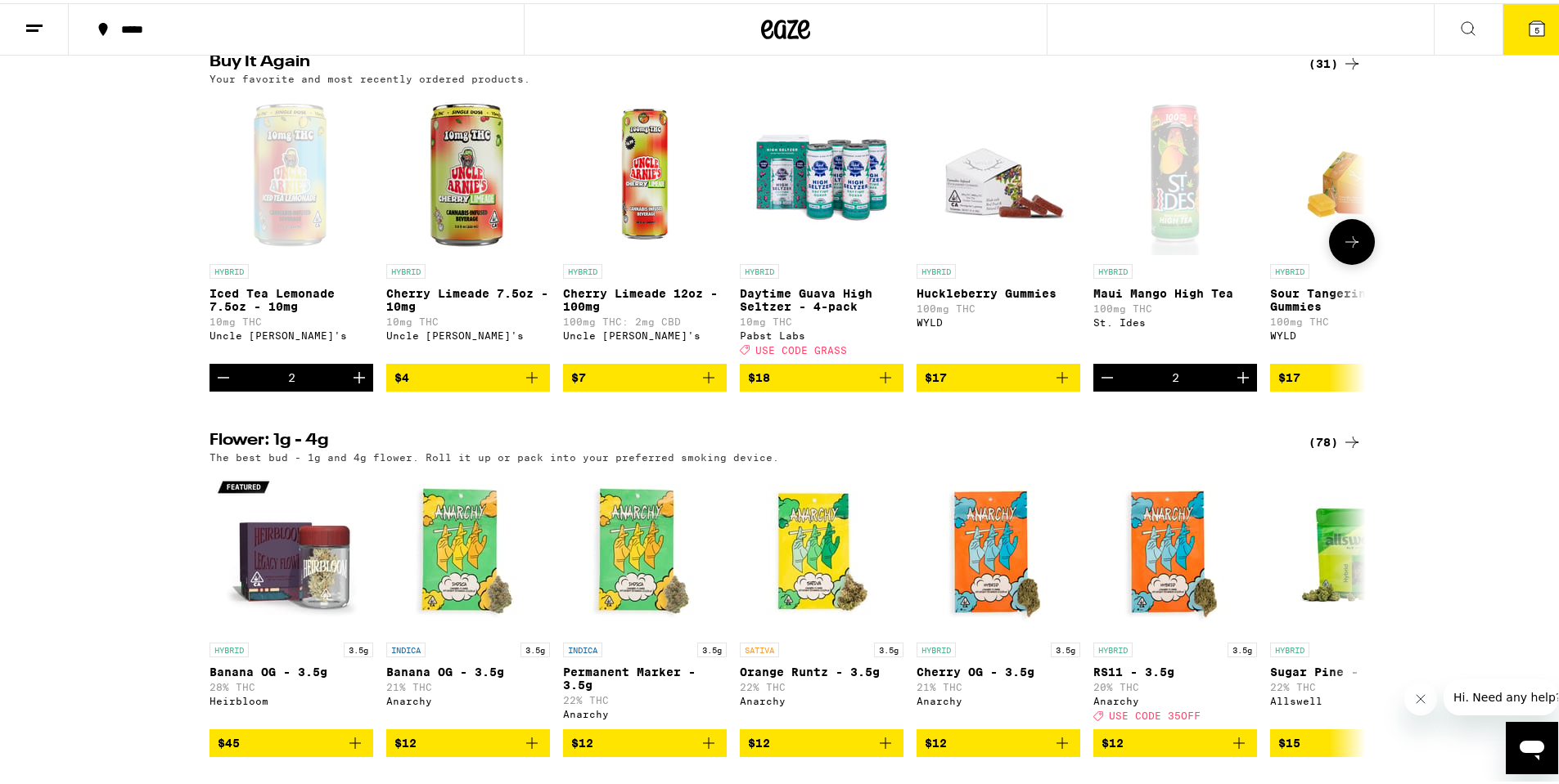
click at [882, 380] on icon "Add to bag" at bounding box center [885, 374] width 11 height 11
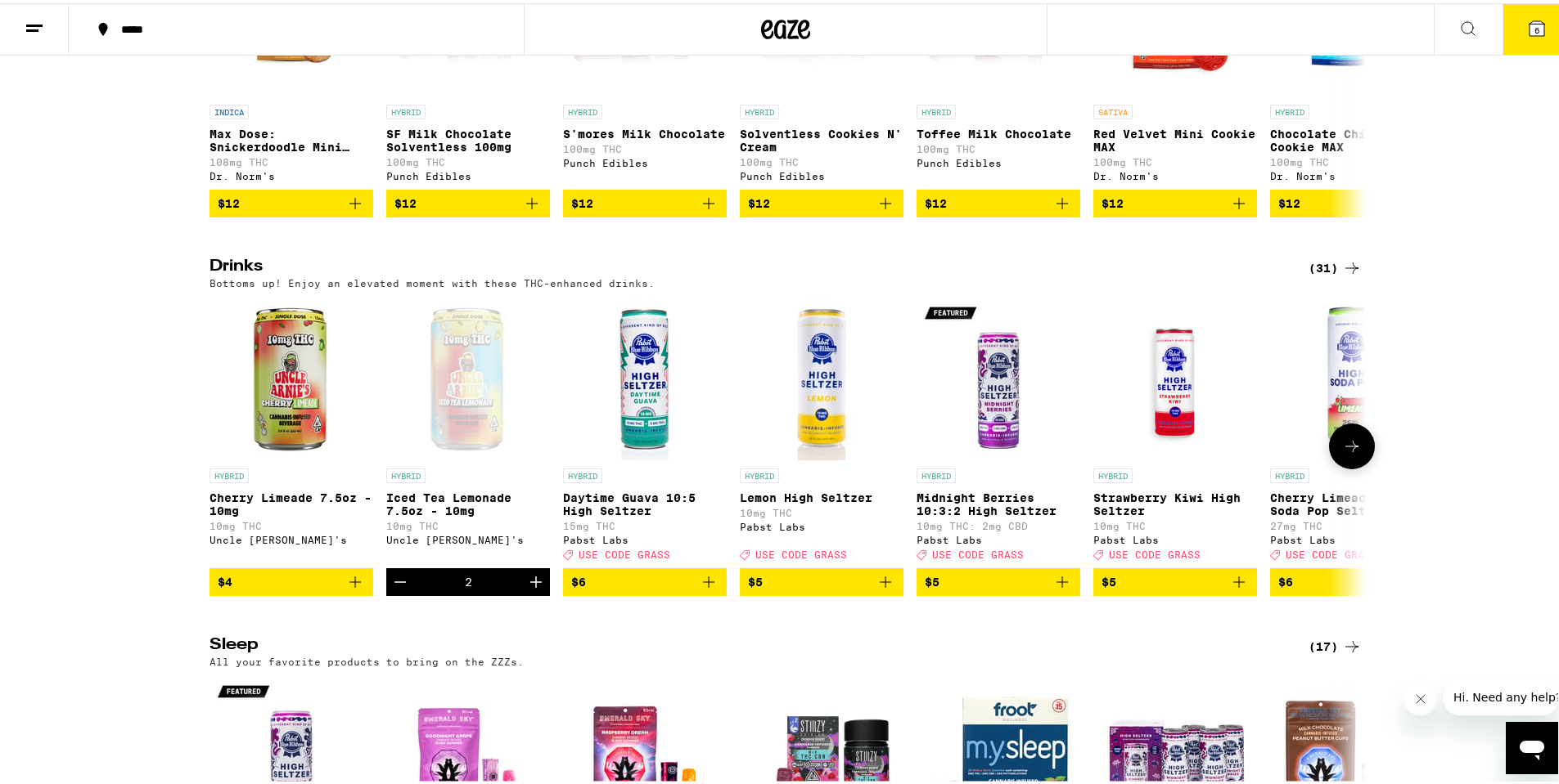
scroll to position [5562, 0]
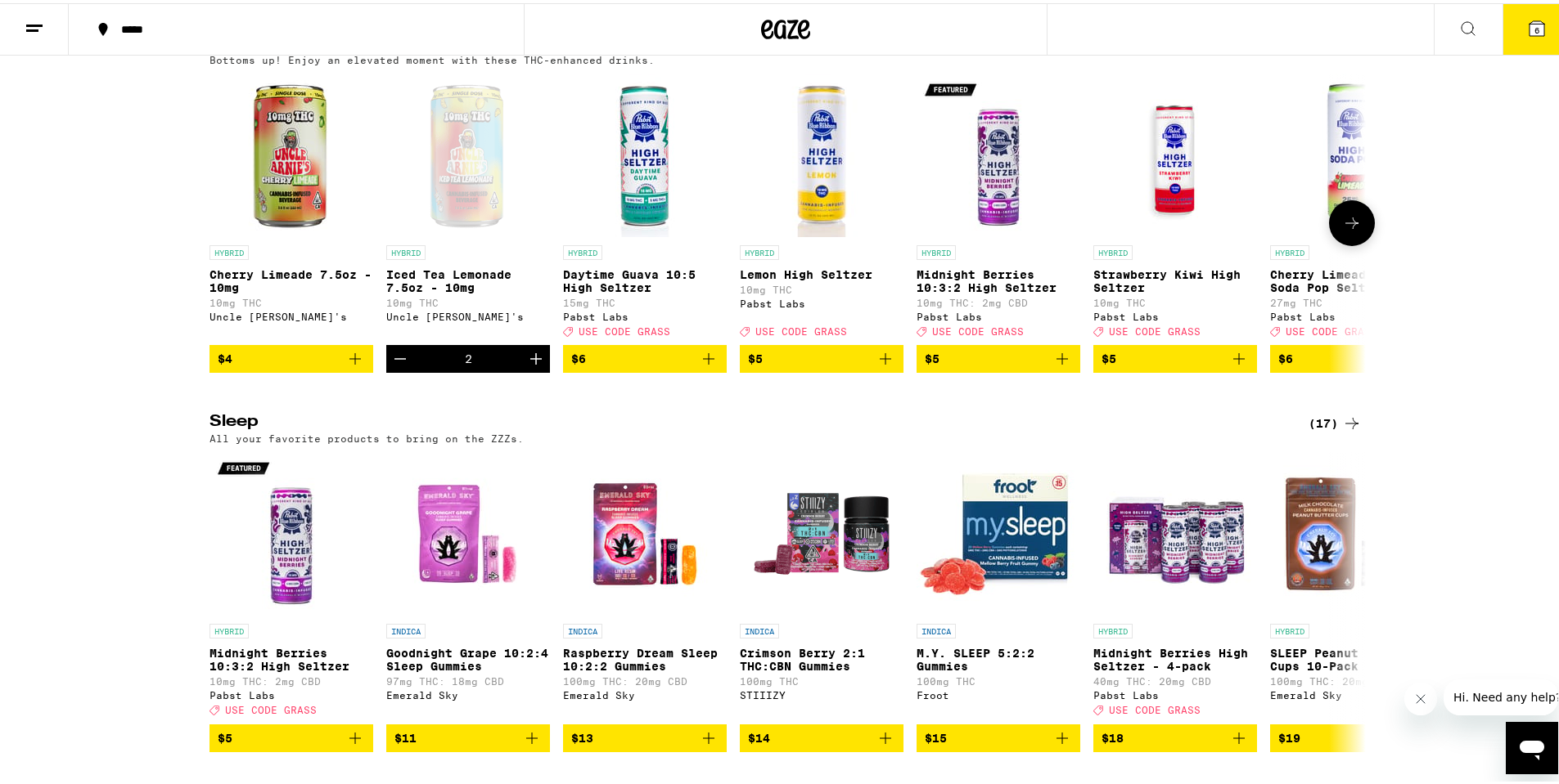
click at [1344, 230] on icon at bounding box center [1351, 220] width 20 height 20
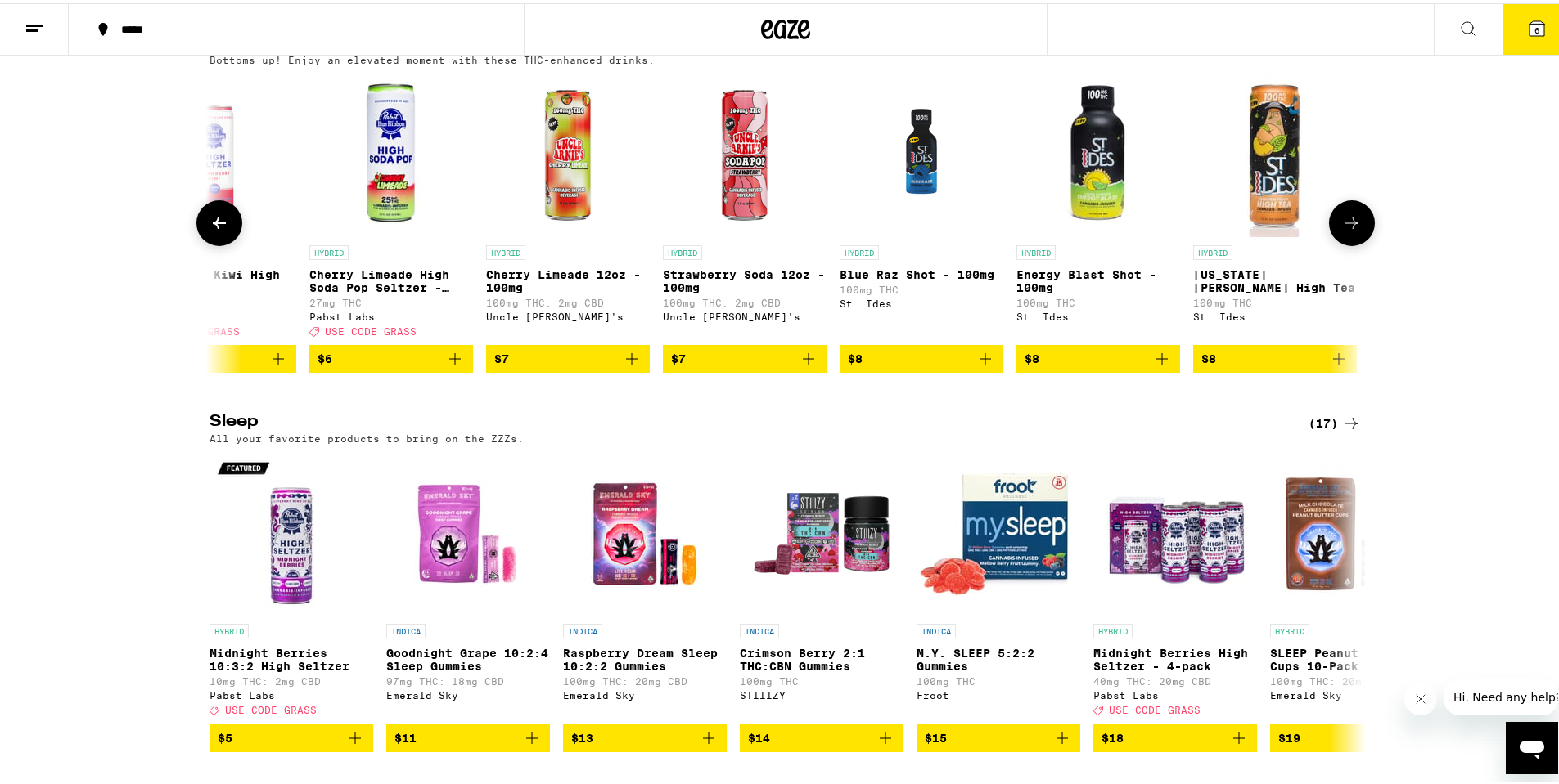
scroll to position [0, 974]
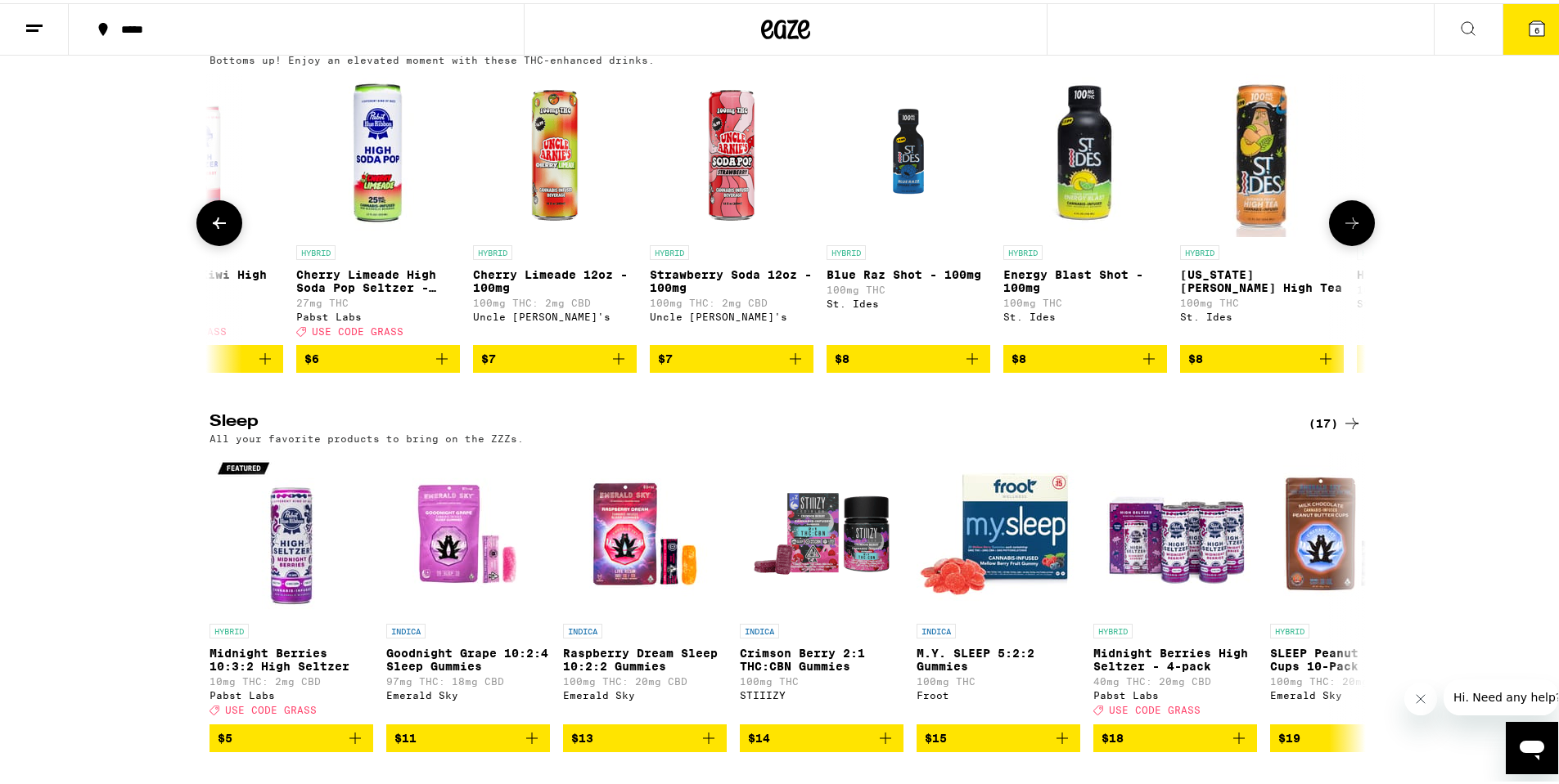
click at [1348, 230] on icon at bounding box center [1351, 220] width 20 height 20
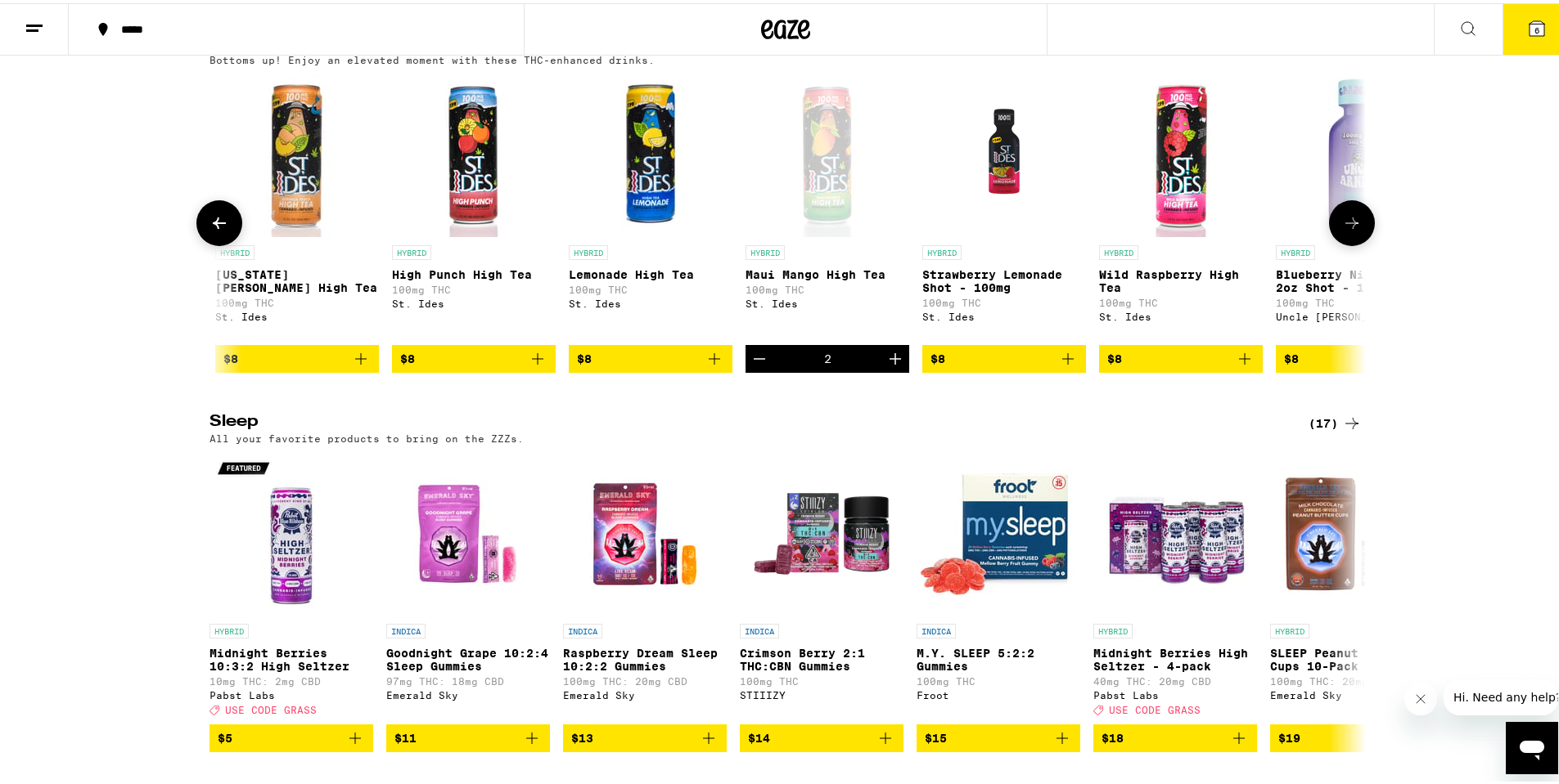
scroll to position [0, 1947]
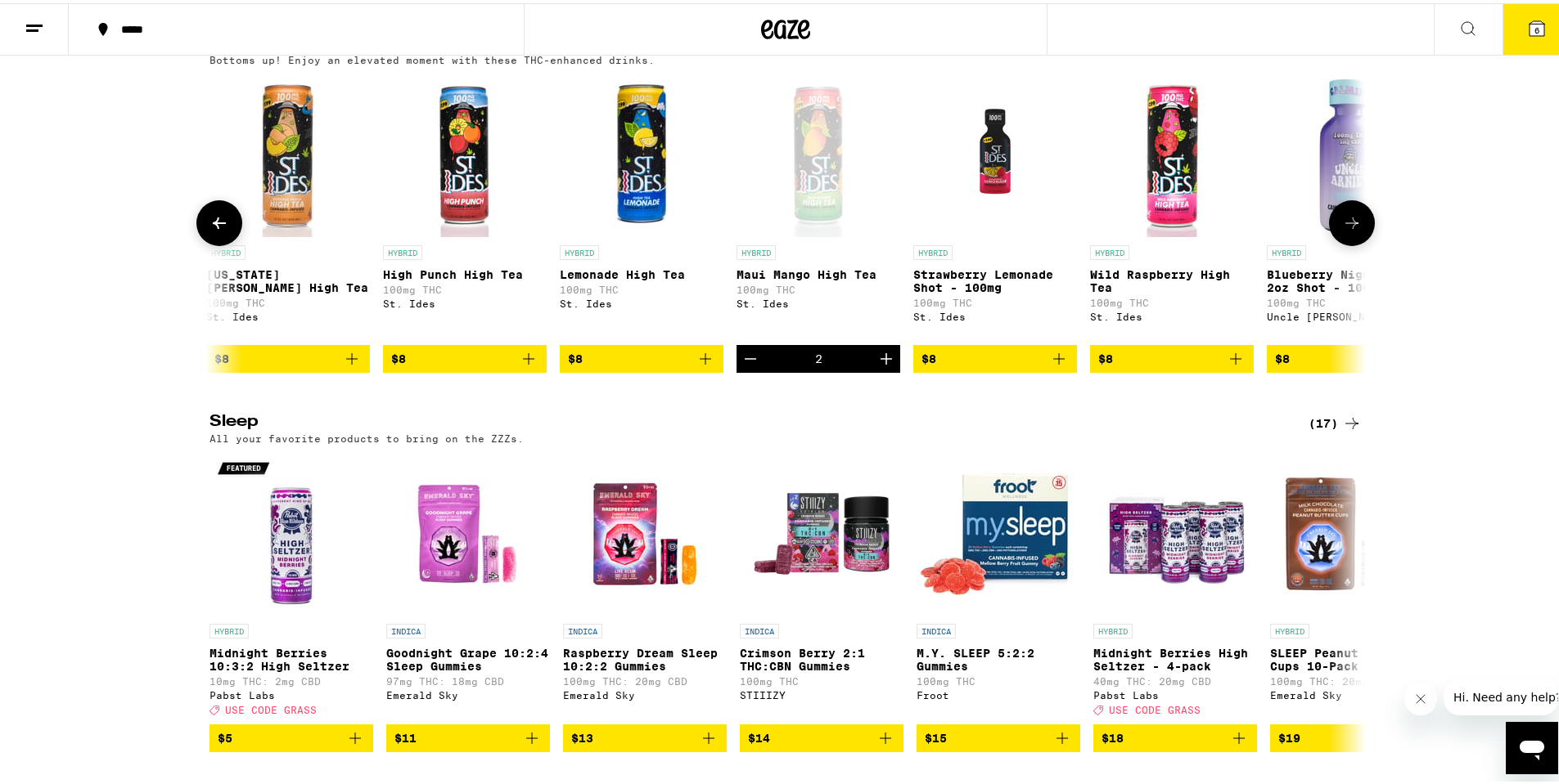
click at [1349, 230] on icon at bounding box center [1351, 220] width 20 height 20
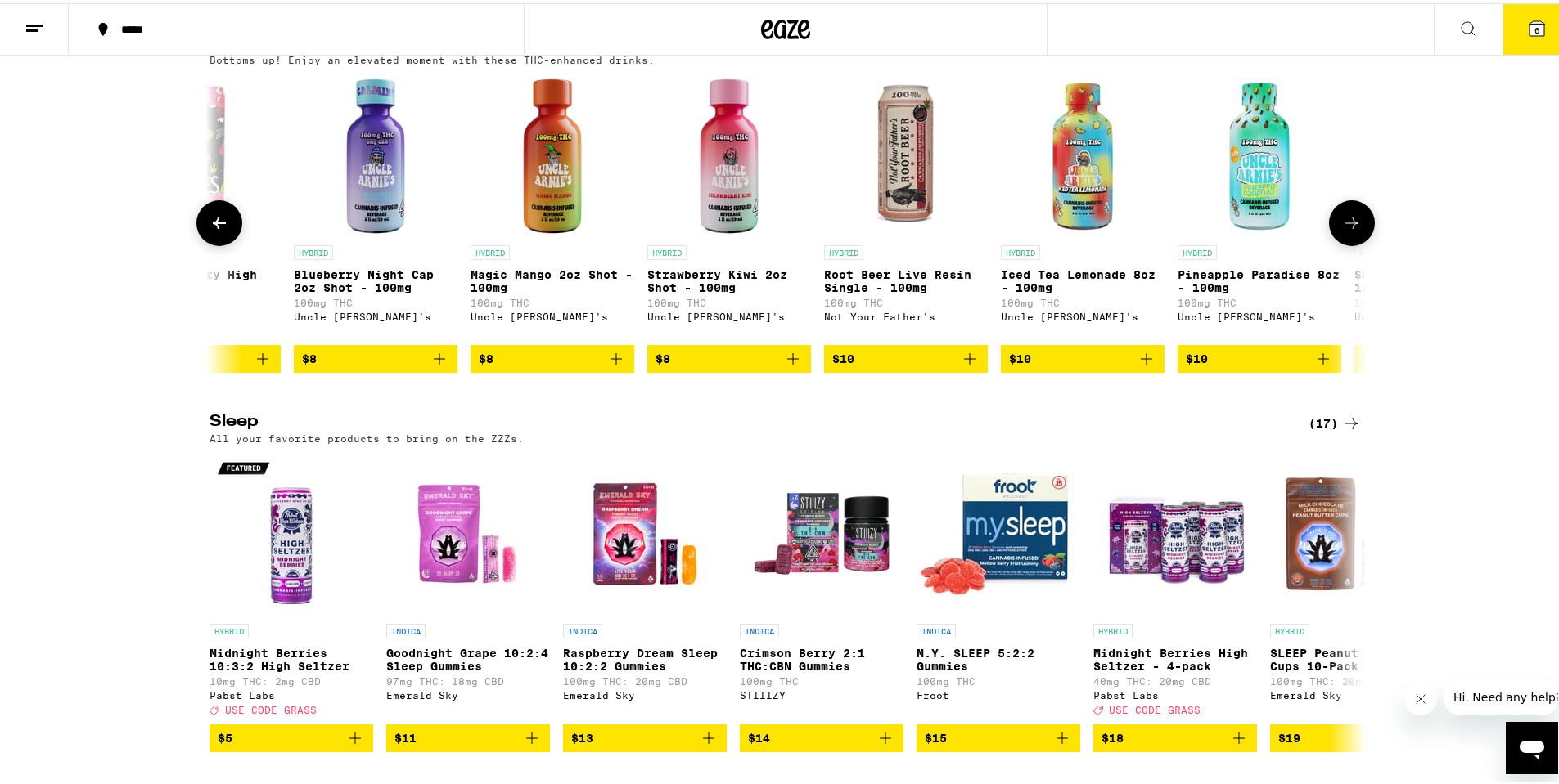
scroll to position [0, 2921]
click at [1360, 243] on button at bounding box center [1351, 220] width 46 height 46
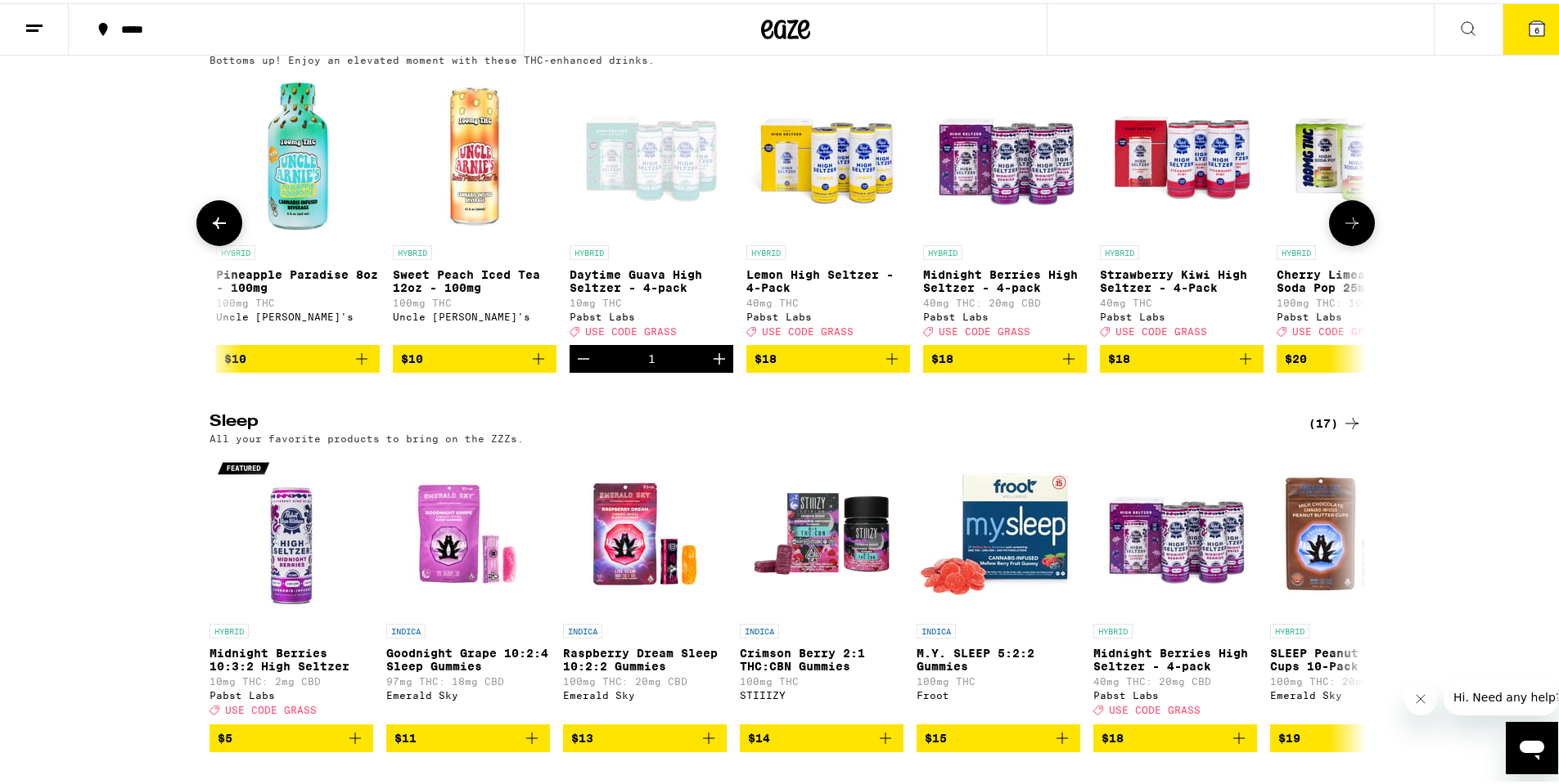
scroll to position [0, 3894]
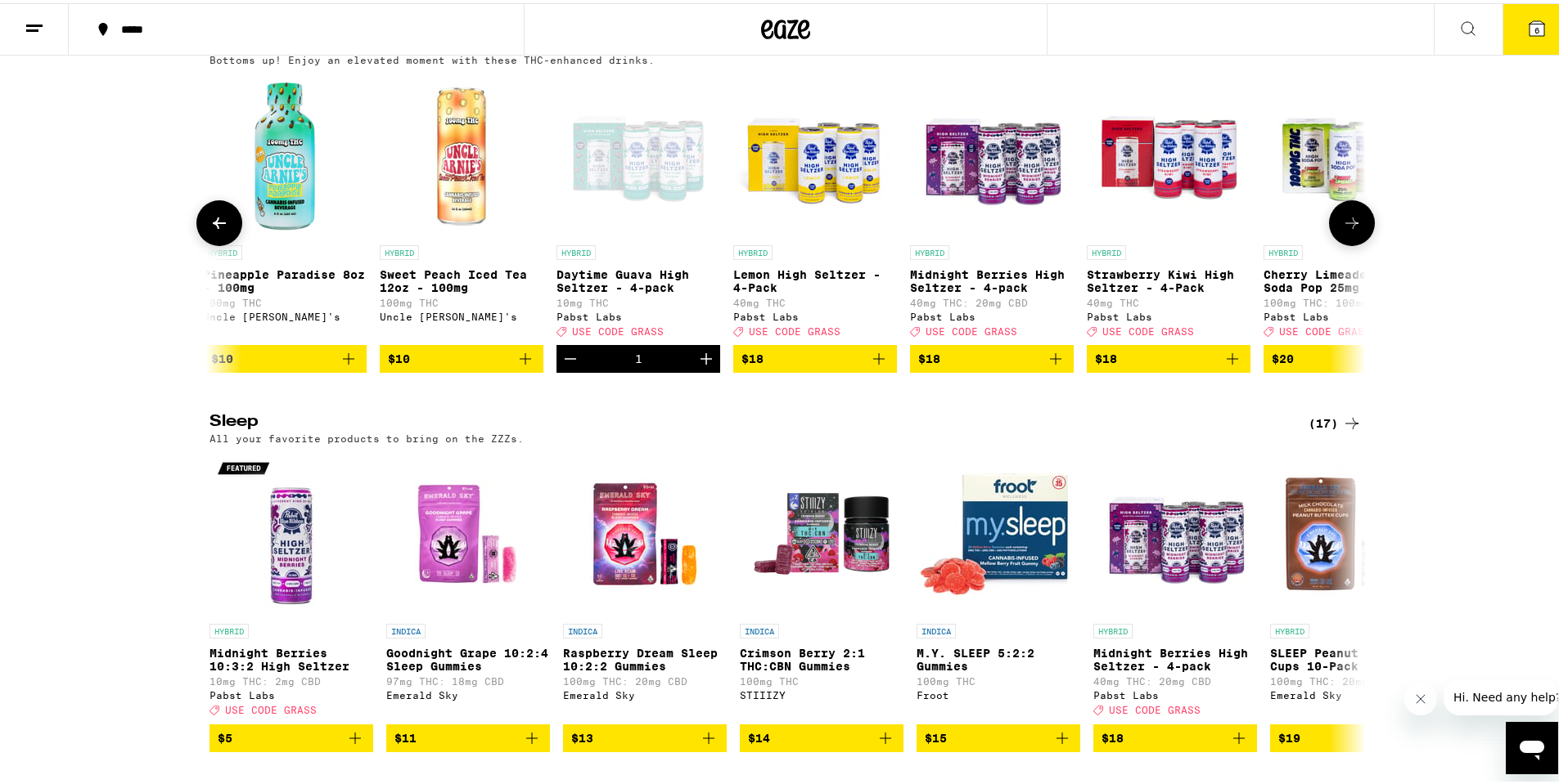
click at [1360, 243] on button at bounding box center [1351, 220] width 46 height 46
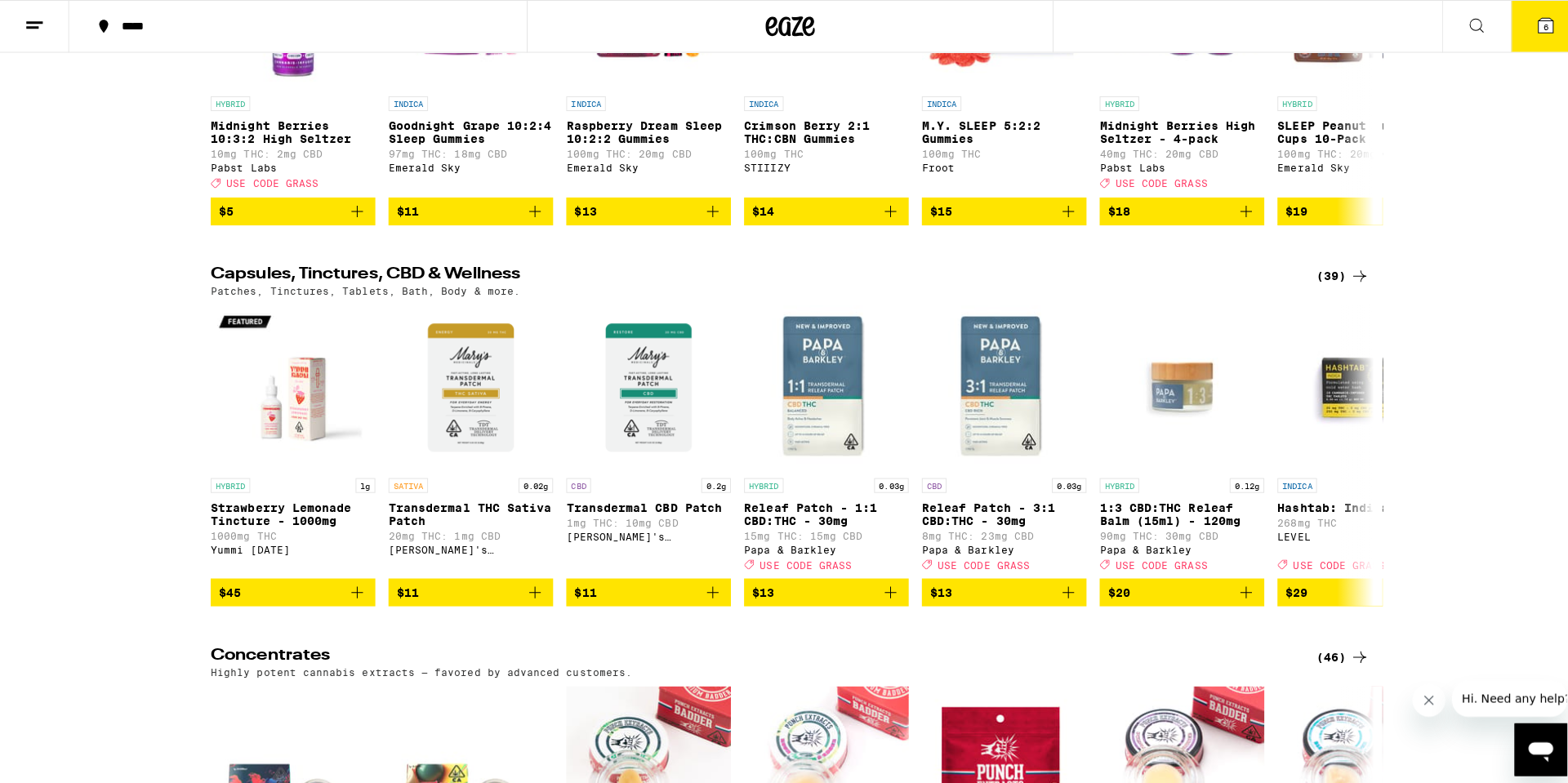
scroll to position [6126, 0]
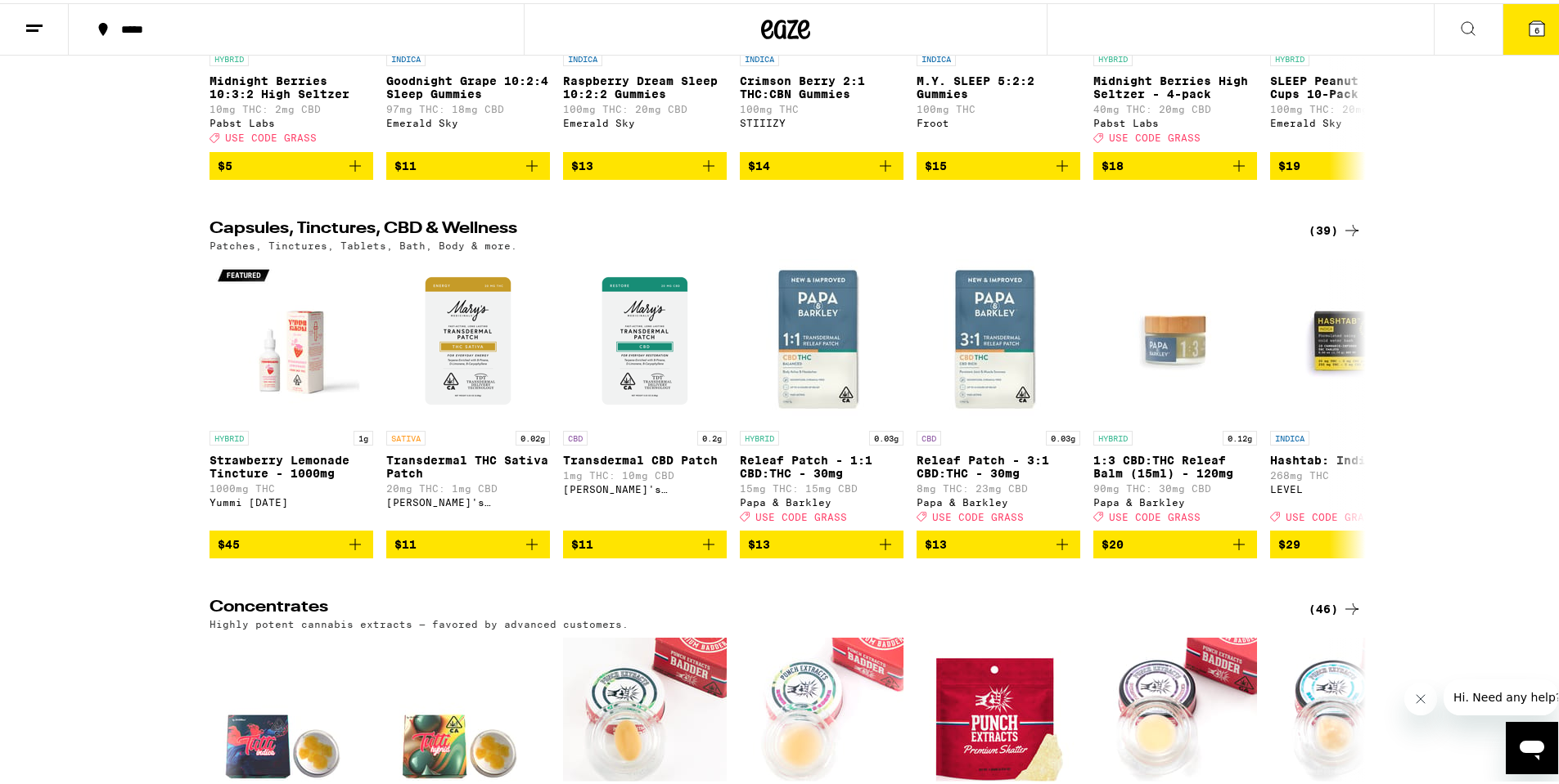
click at [1538, 21] on button "6" at bounding box center [1536, 26] width 69 height 50
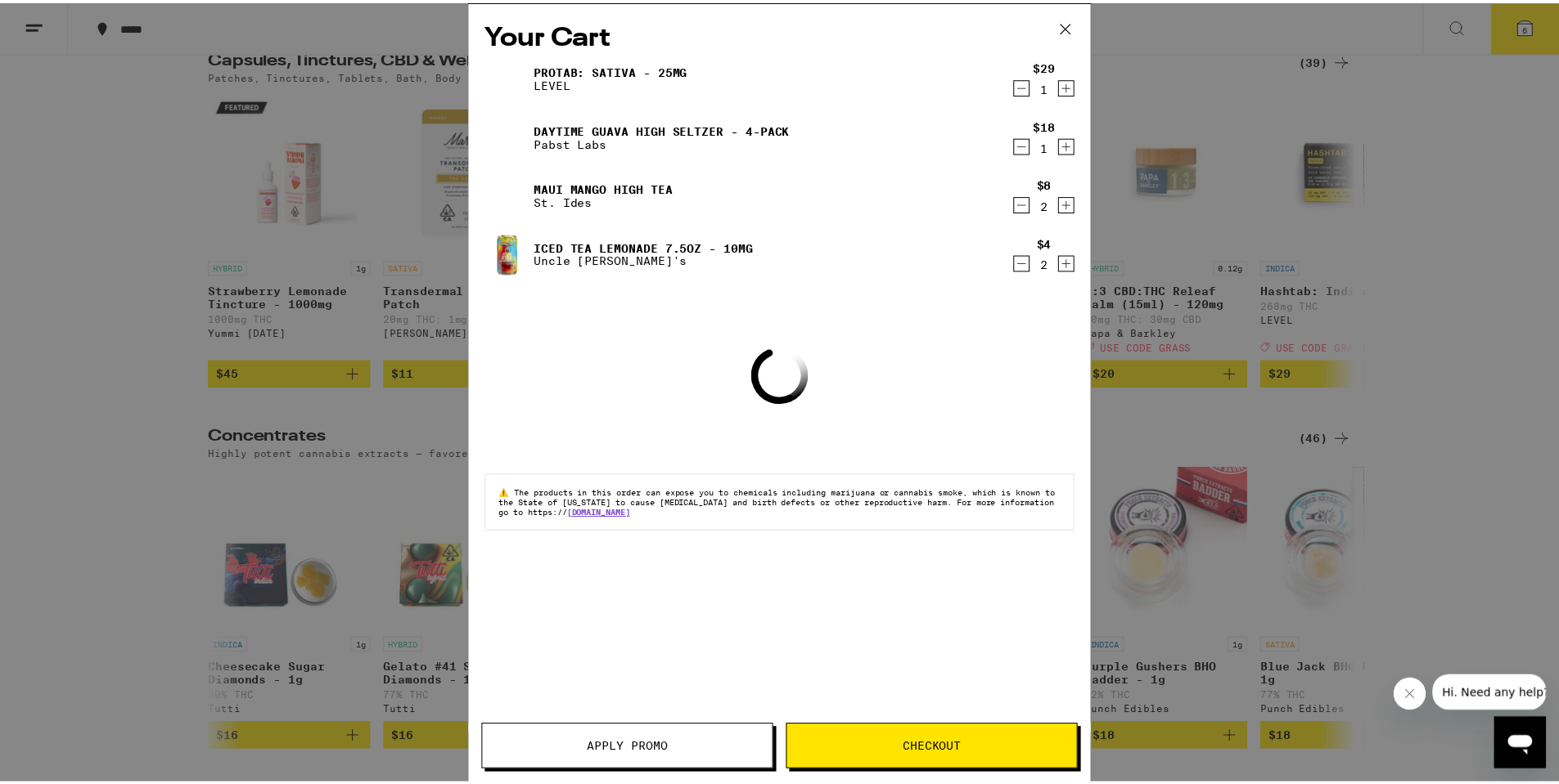
scroll to position [5966, 0]
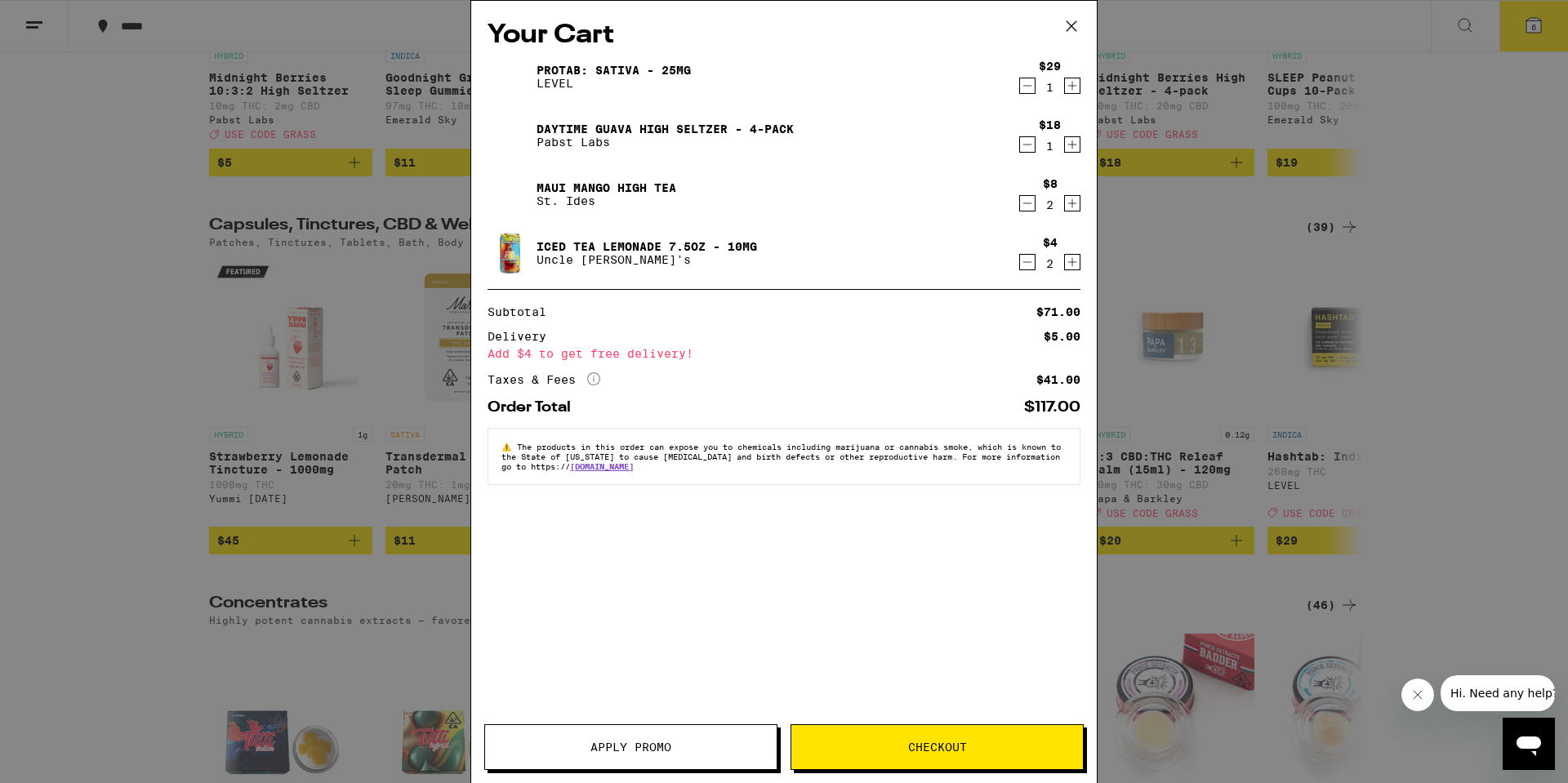
click at [1075, 24] on icon at bounding box center [1071, 26] width 24 height 24
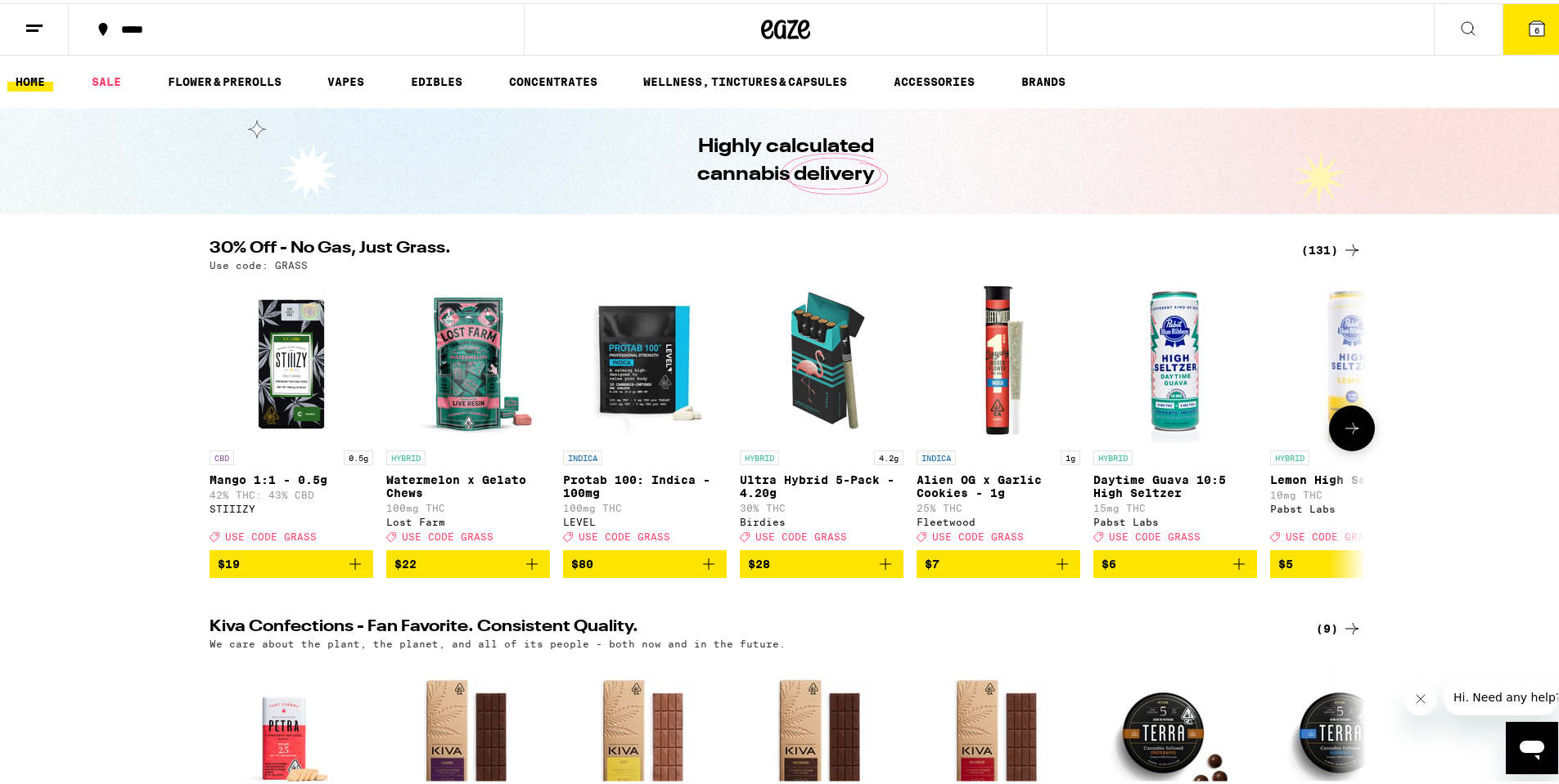
click at [1350, 431] on icon at bounding box center [1351, 425] width 20 height 20
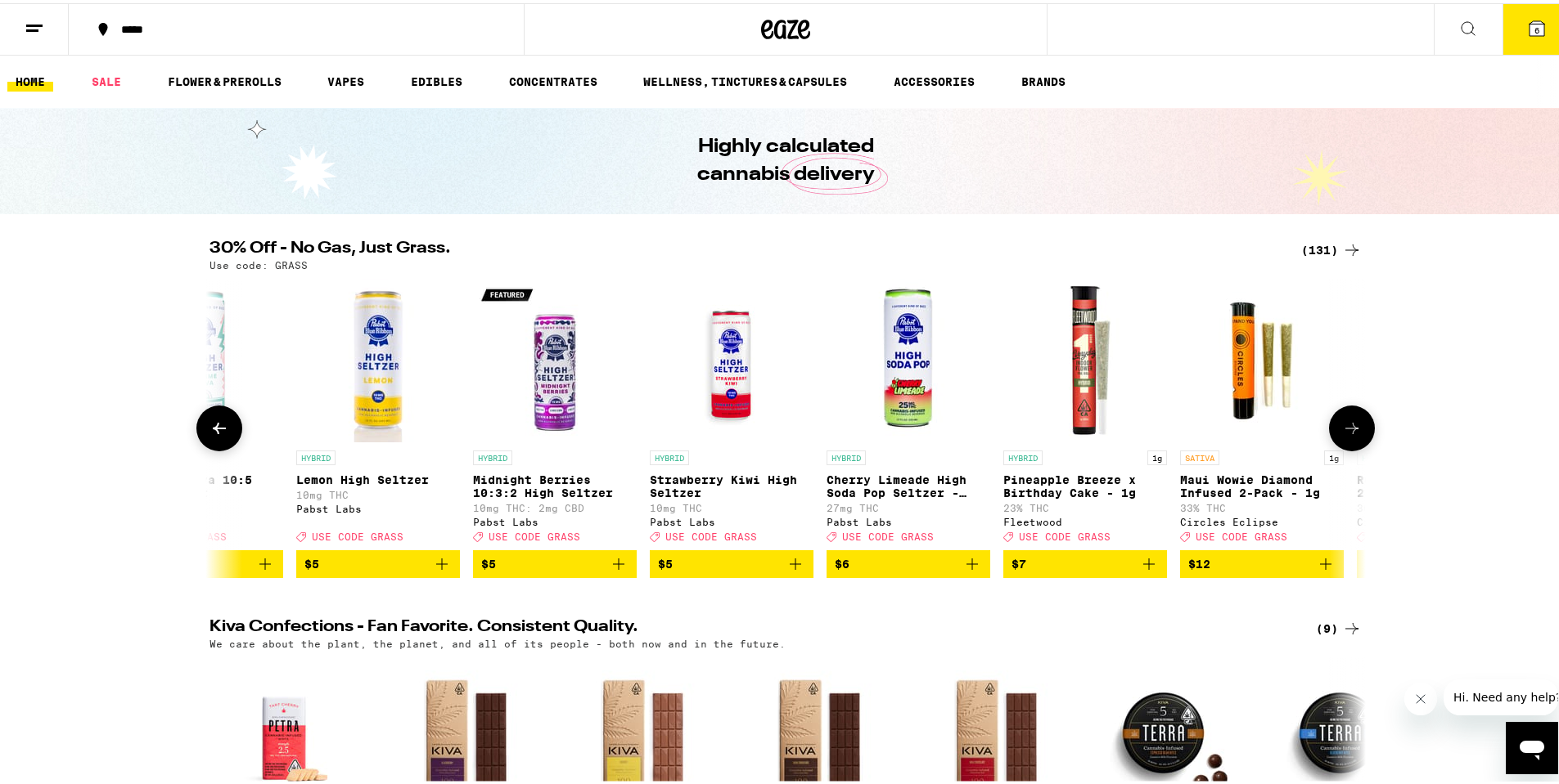
click at [1351, 431] on icon at bounding box center [1351, 425] width 20 height 20
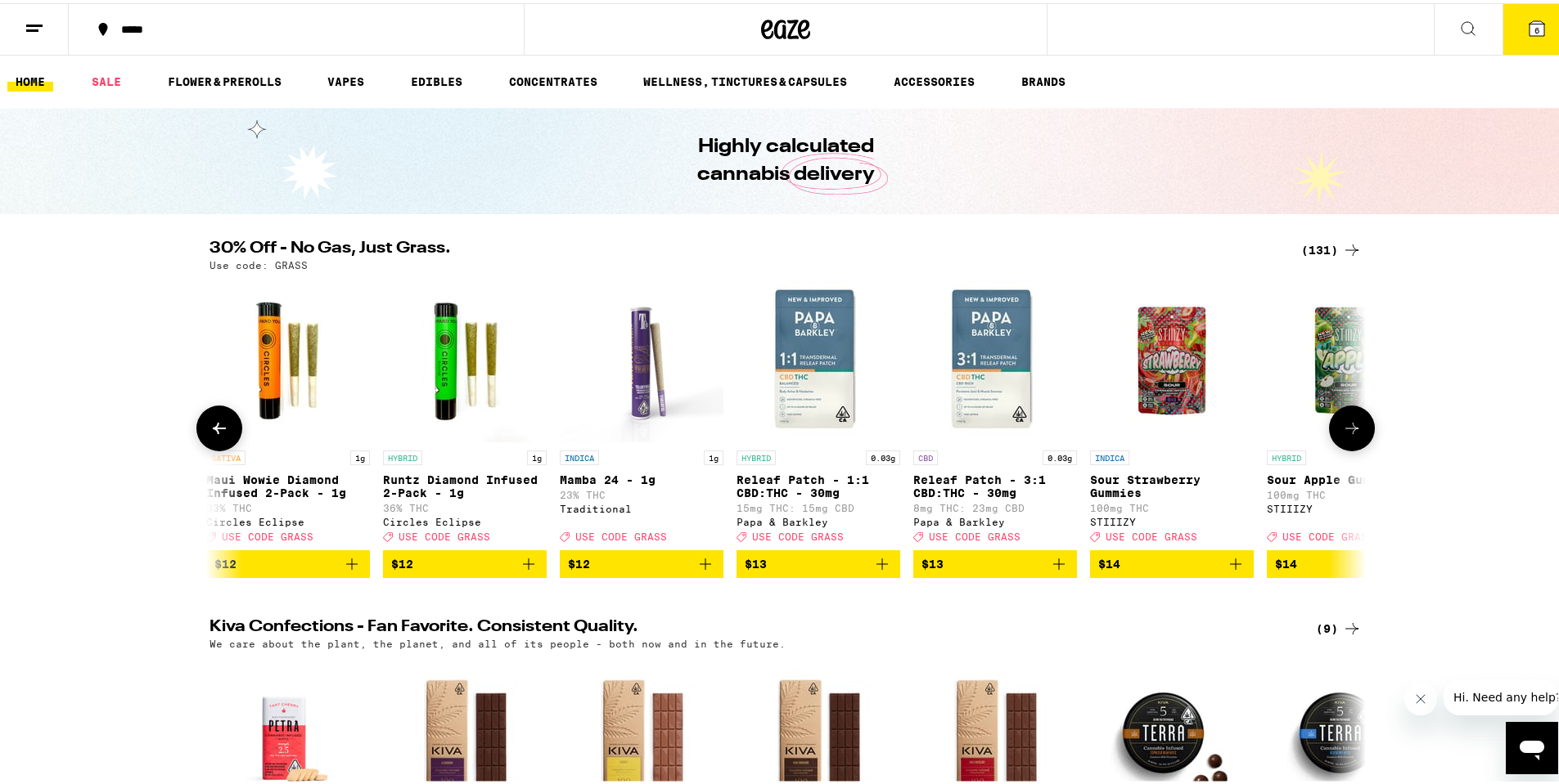
click at [1351, 431] on icon at bounding box center [1351, 425] width 20 height 20
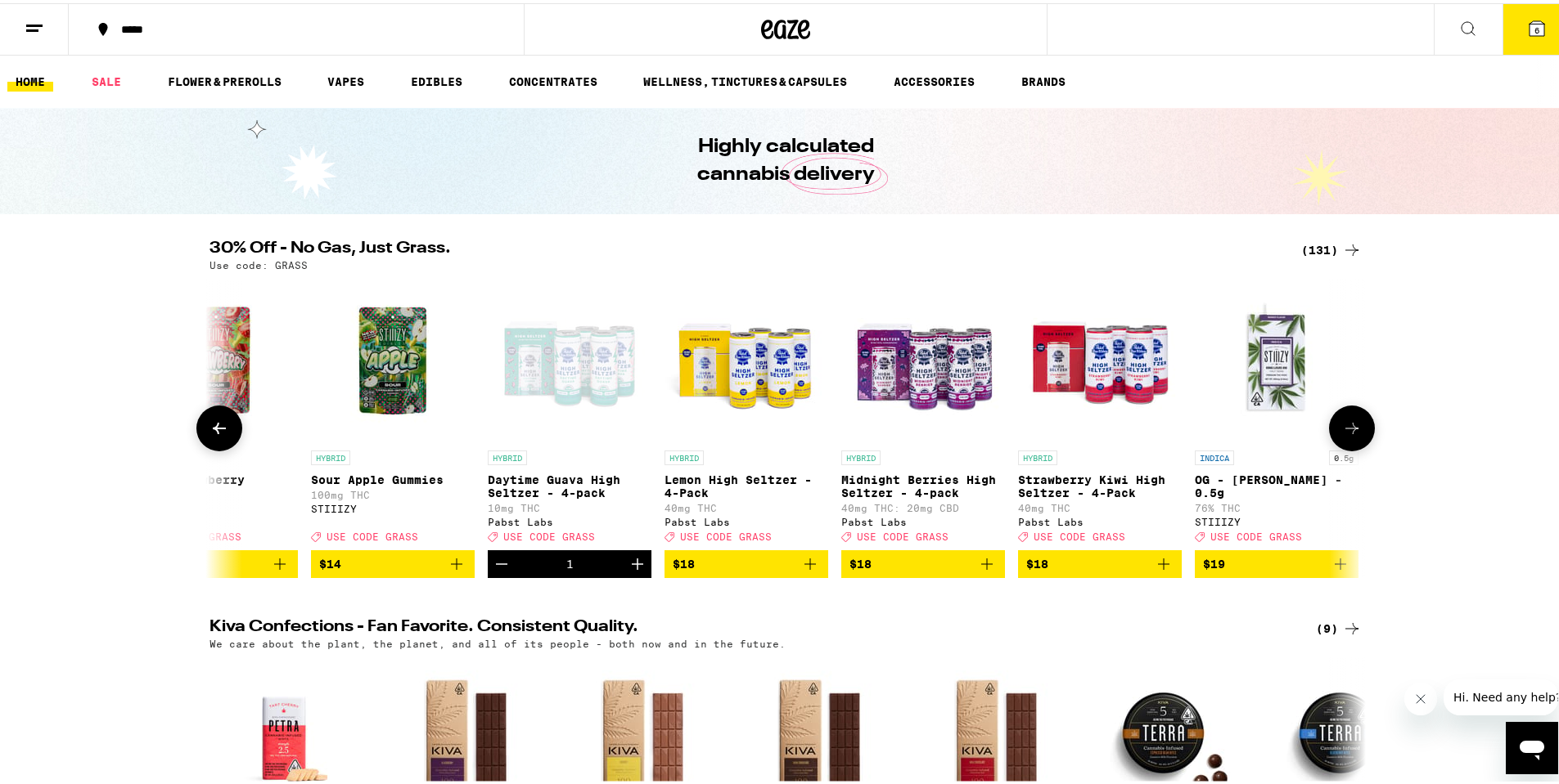
scroll to position [0, 2921]
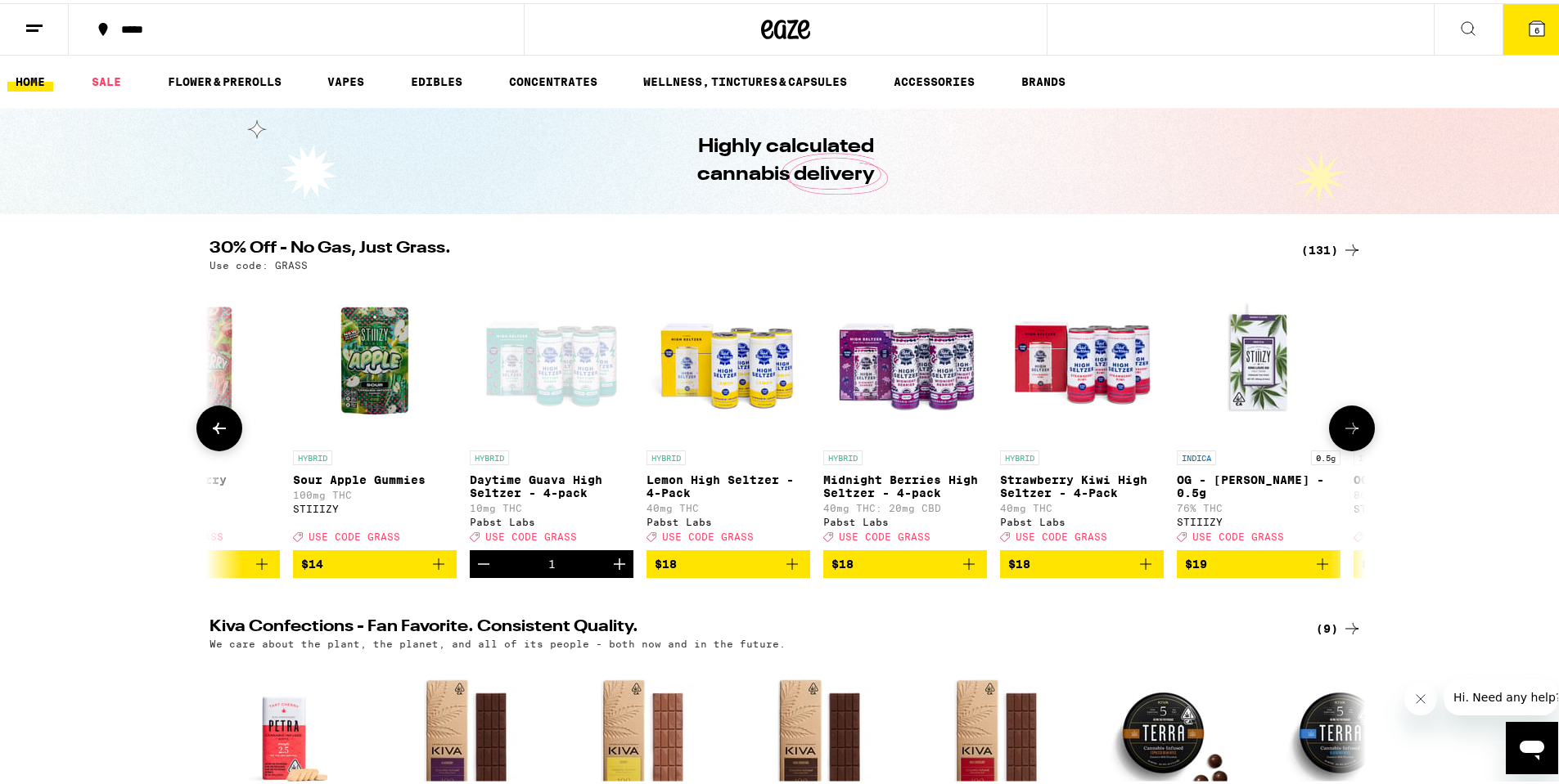
click at [219, 425] on icon at bounding box center [219, 425] width 20 height 20
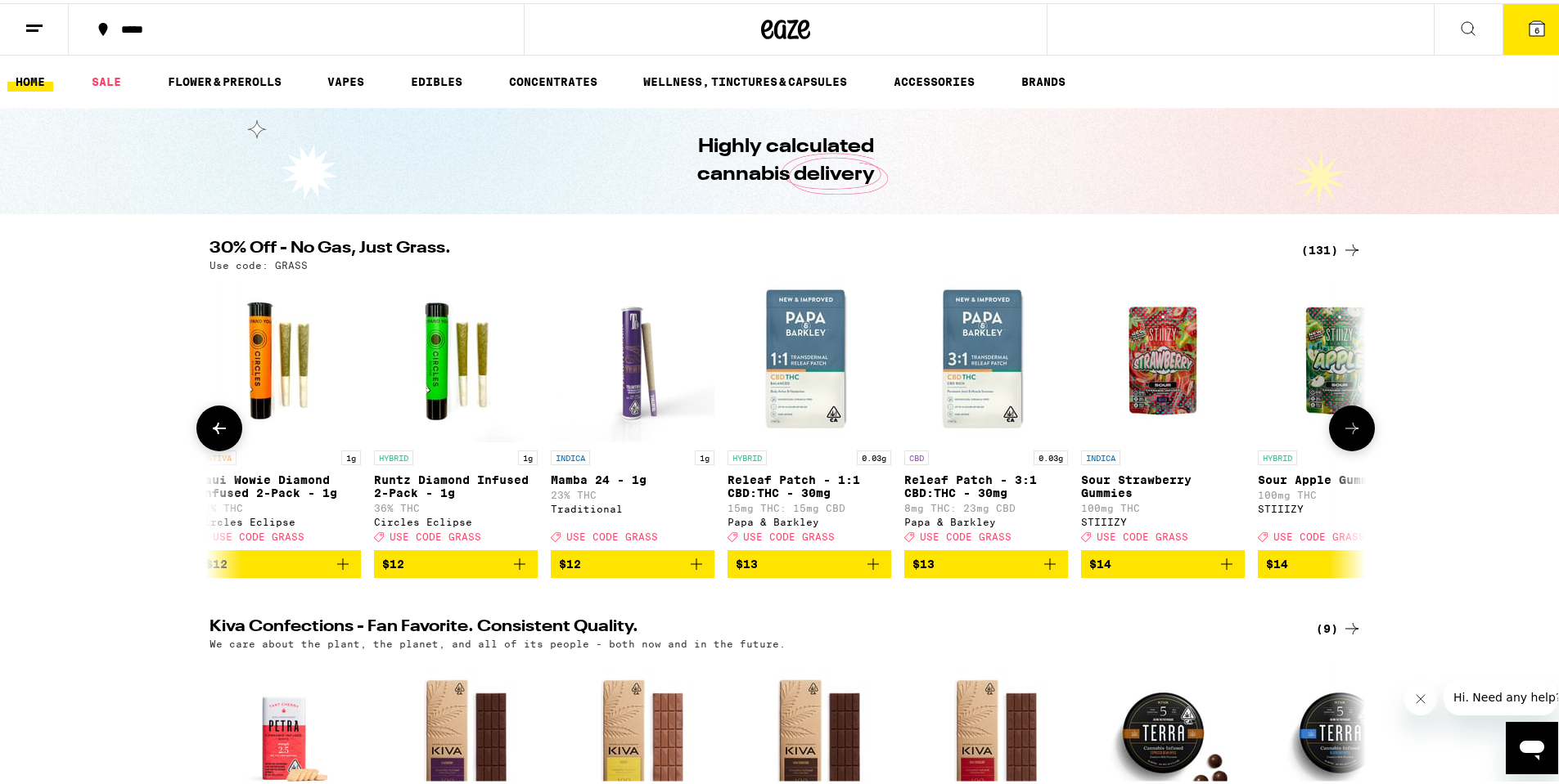
scroll to position [0, 1947]
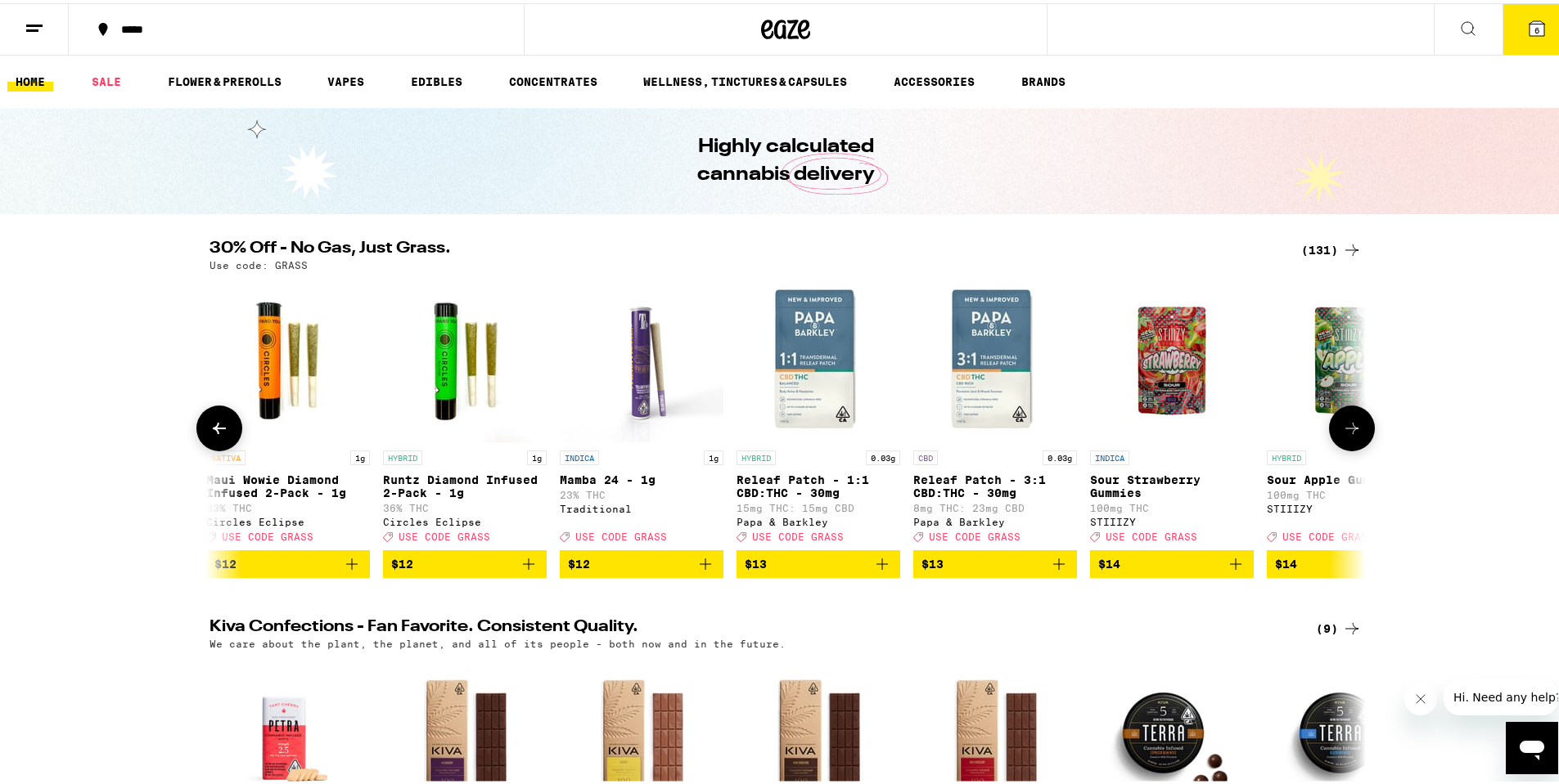
click at [1238, 571] on icon "Add to bag" at bounding box center [1235, 561] width 20 height 20
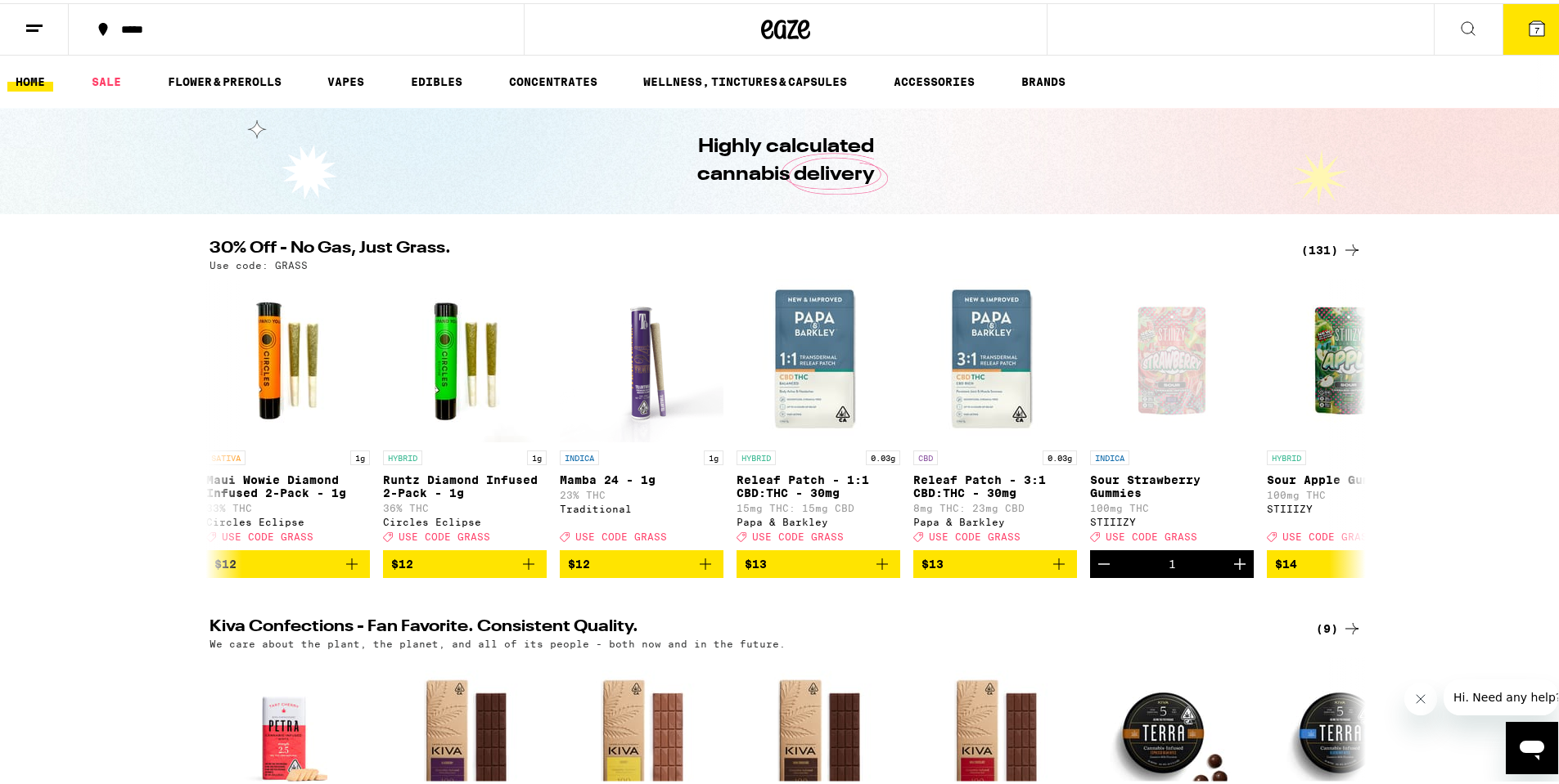
click at [1529, 21] on icon at bounding box center [1536, 25] width 15 height 15
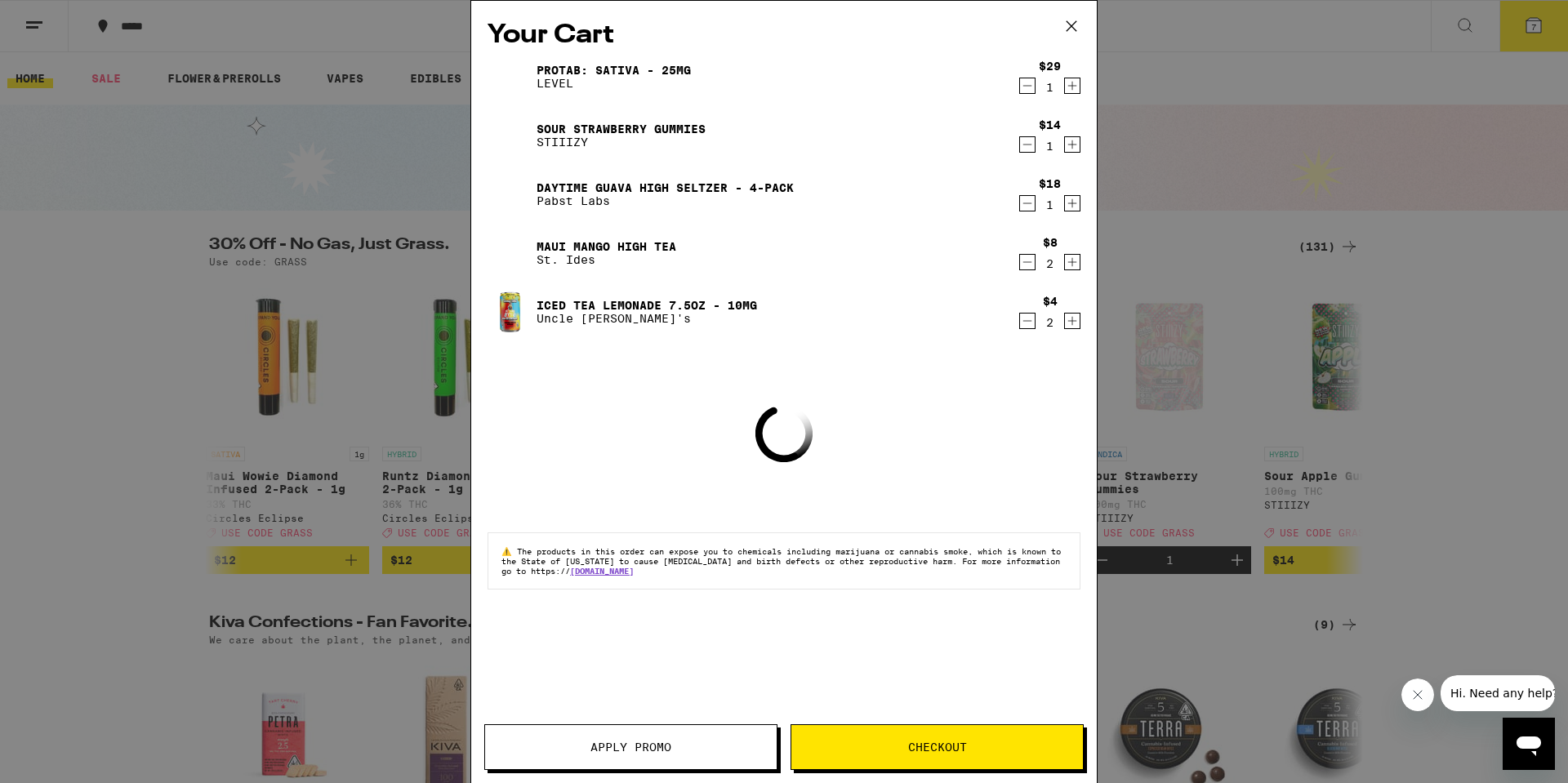
click at [676, 738] on button "Apply Promo" at bounding box center [631, 747] width 293 height 46
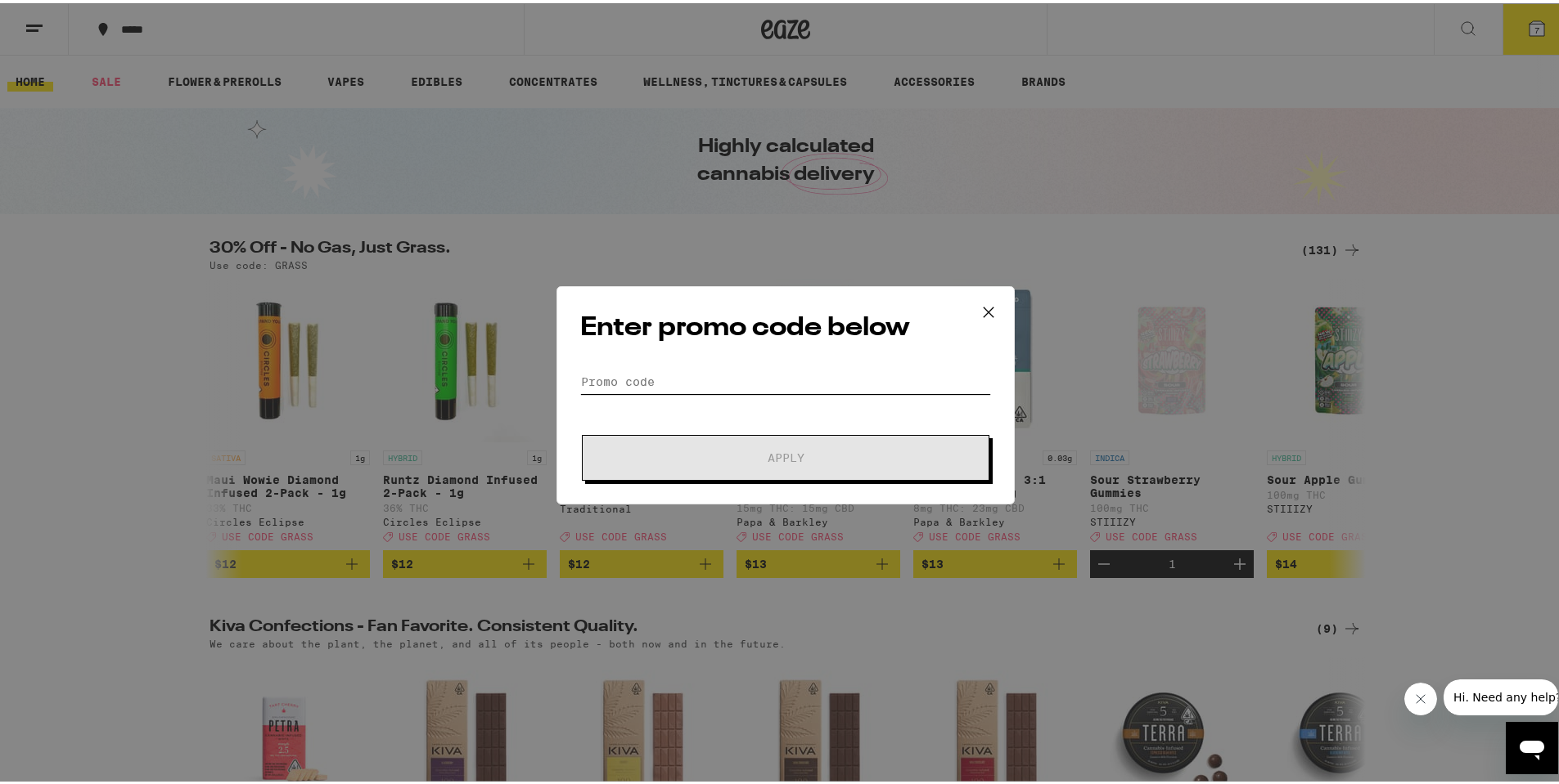
click at [636, 381] on input "Promo Code" at bounding box center [785, 379] width 411 height 24
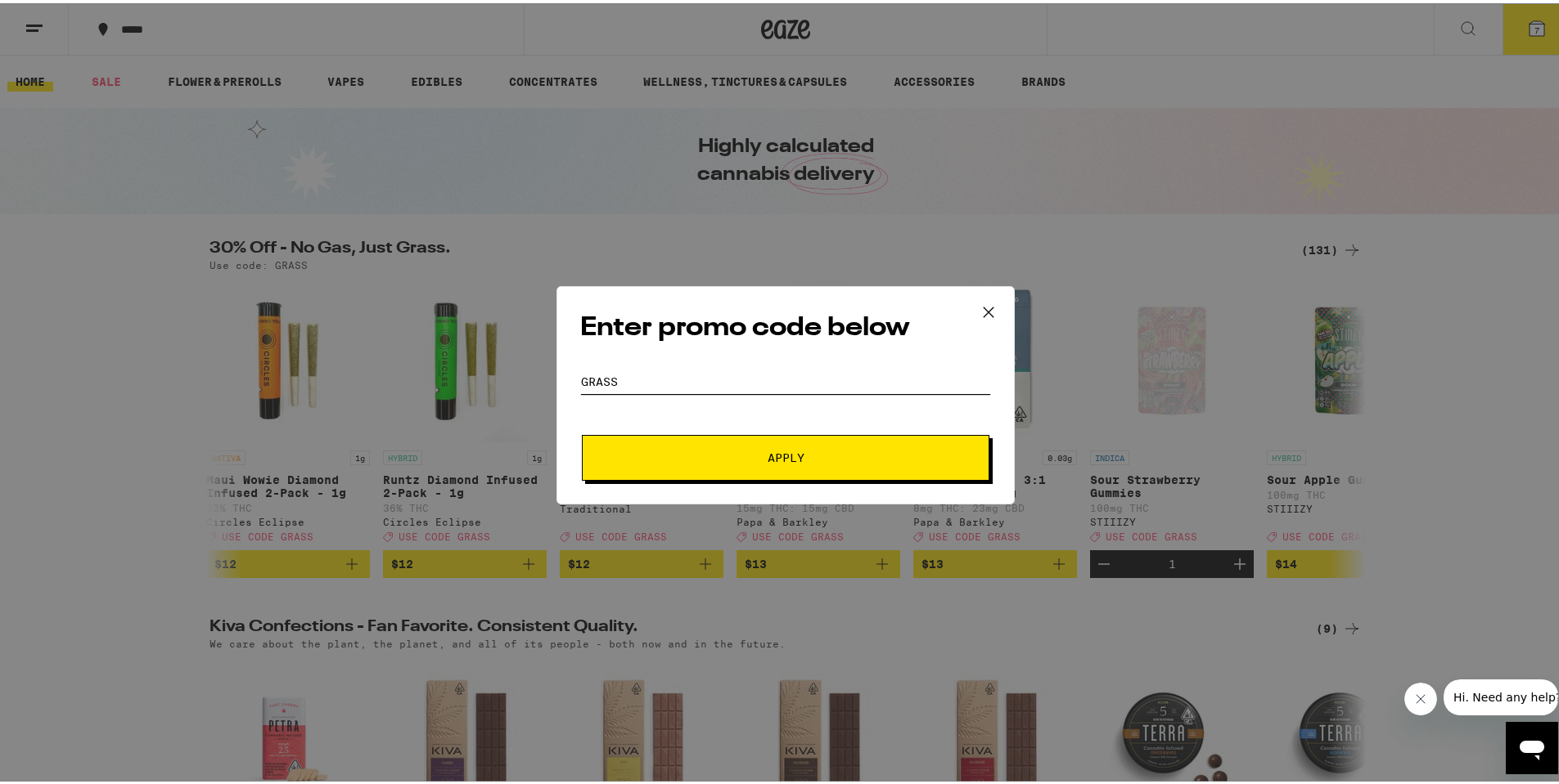
type input "grass"
click at [654, 454] on span "Apply" at bounding box center [785, 454] width 294 height 11
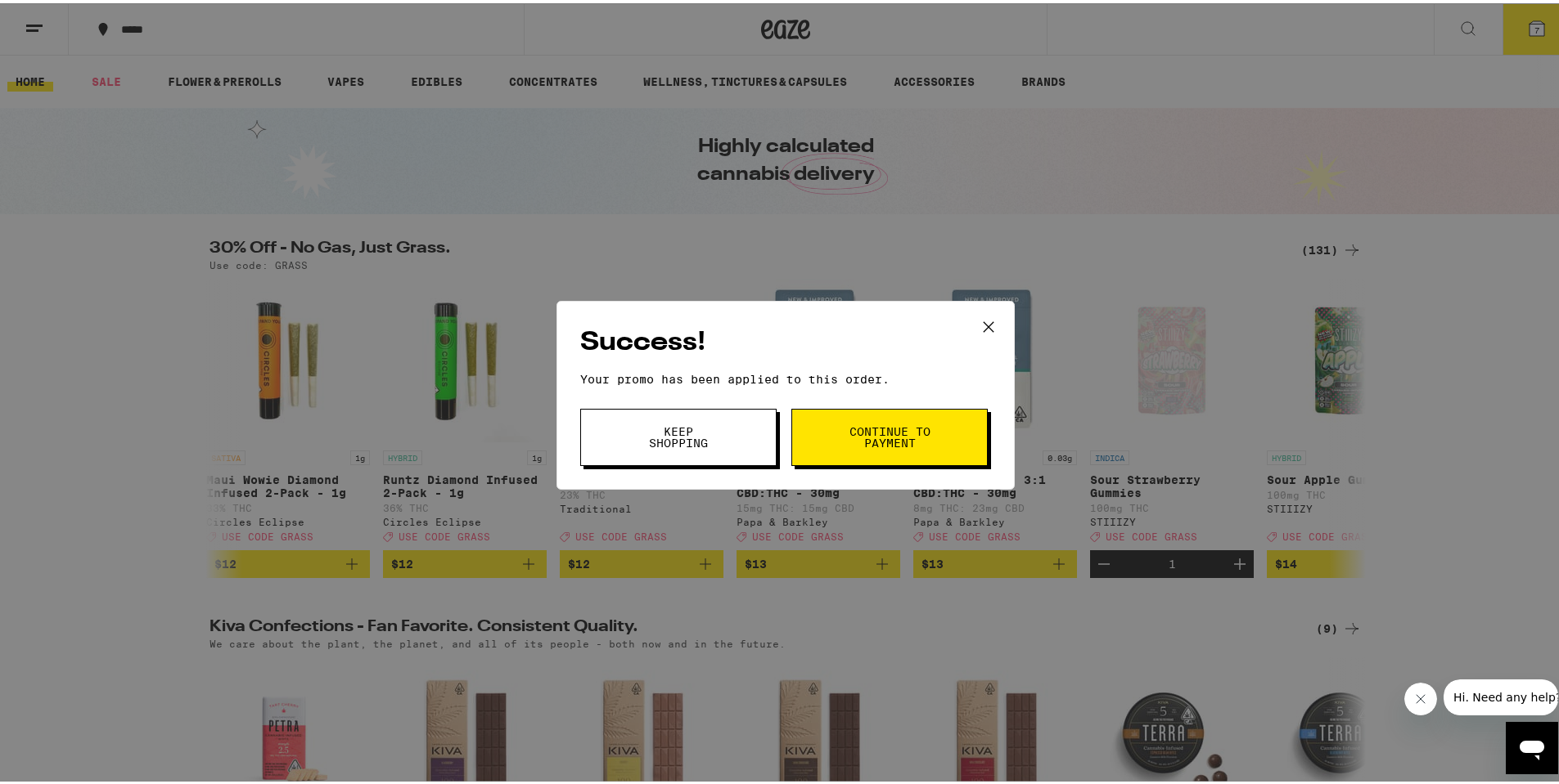
click at [642, 441] on span "Keep Shopping" at bounding box center [678, 434] width 83 height 23
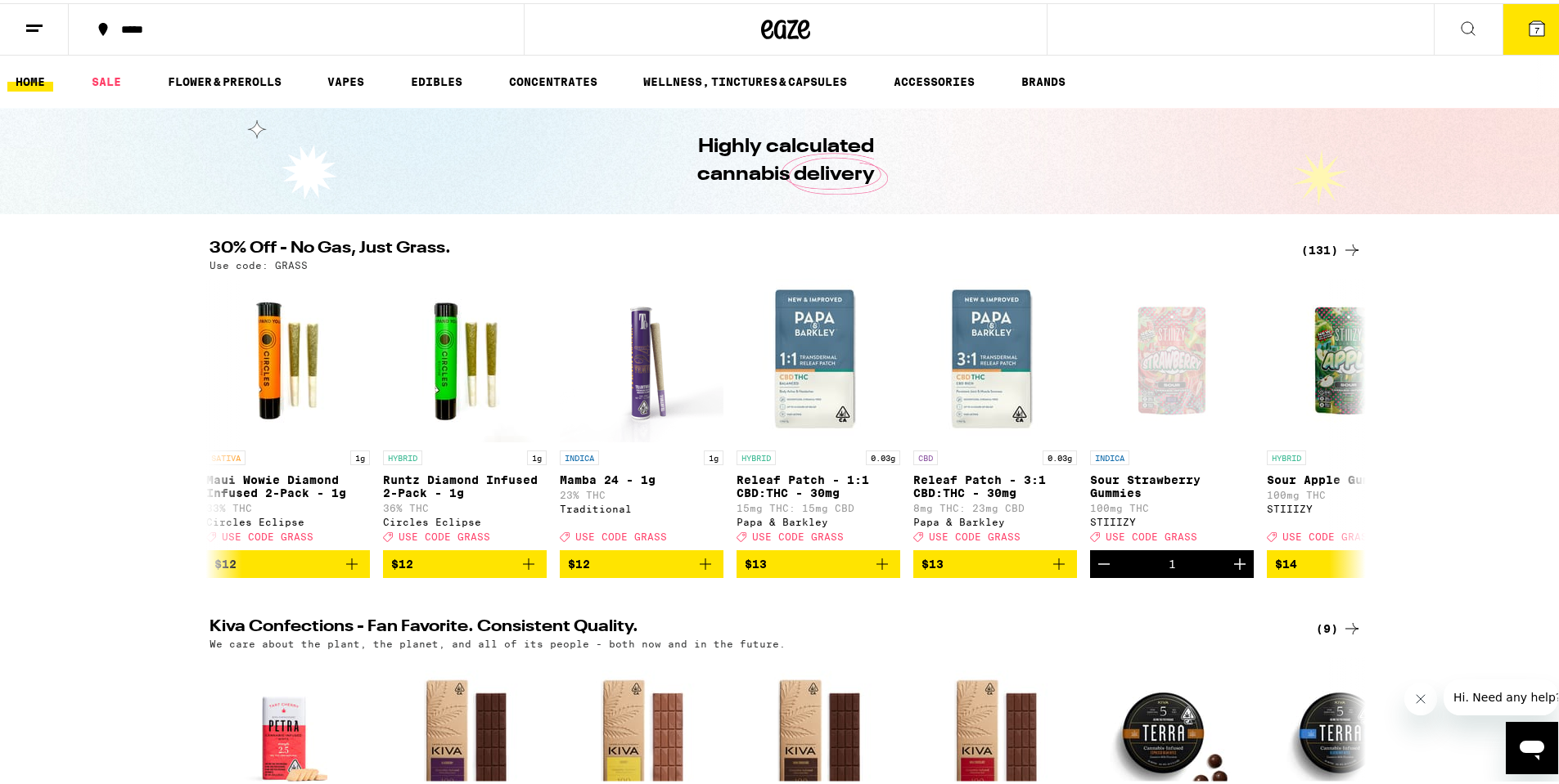
click at [1511, 33] on button "7" at bounding box center [1536, 26] width 69 height 50
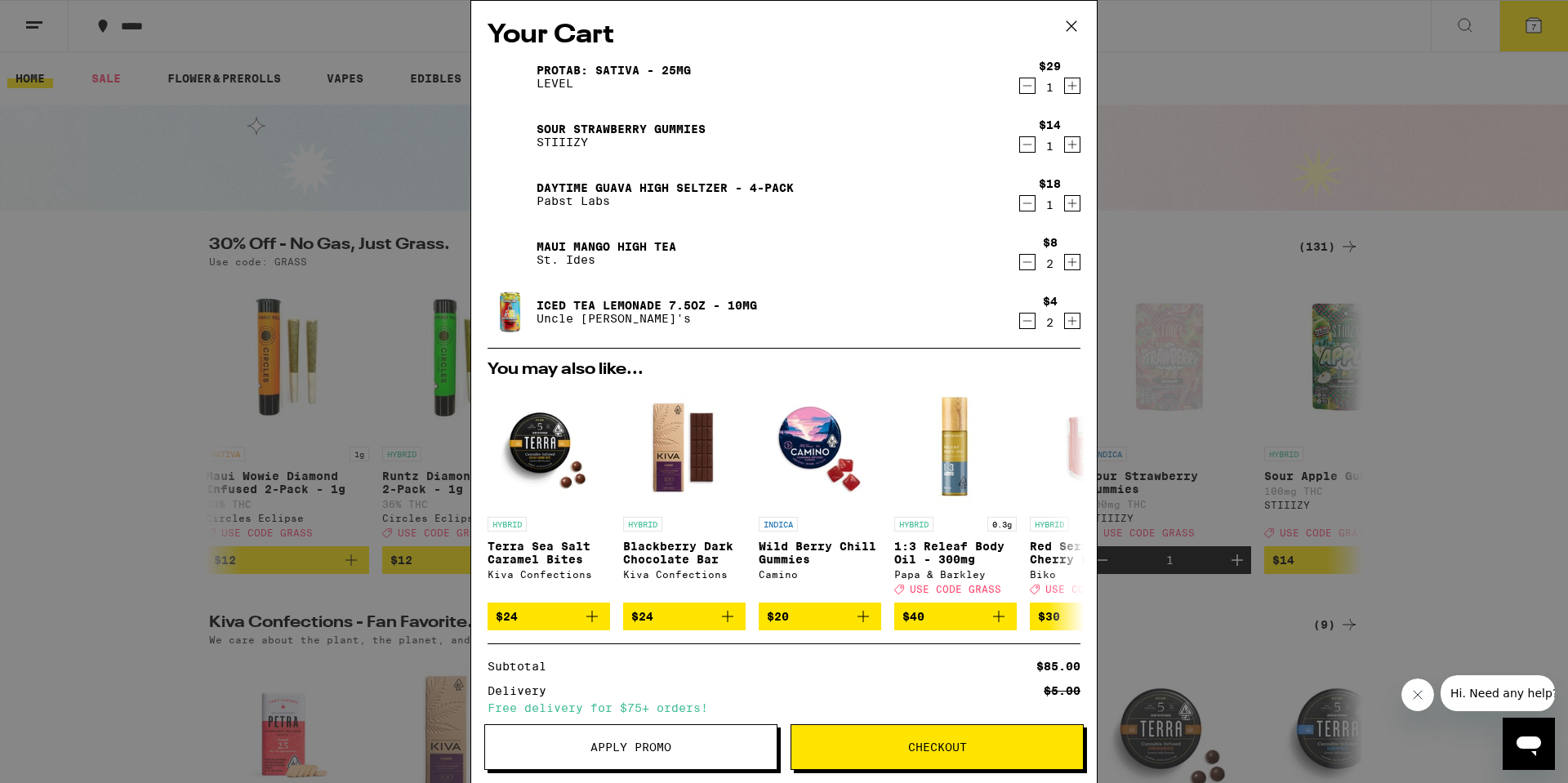
click at [1075, 23] on icon at bounding box center [1070, 25] width 10 height 10
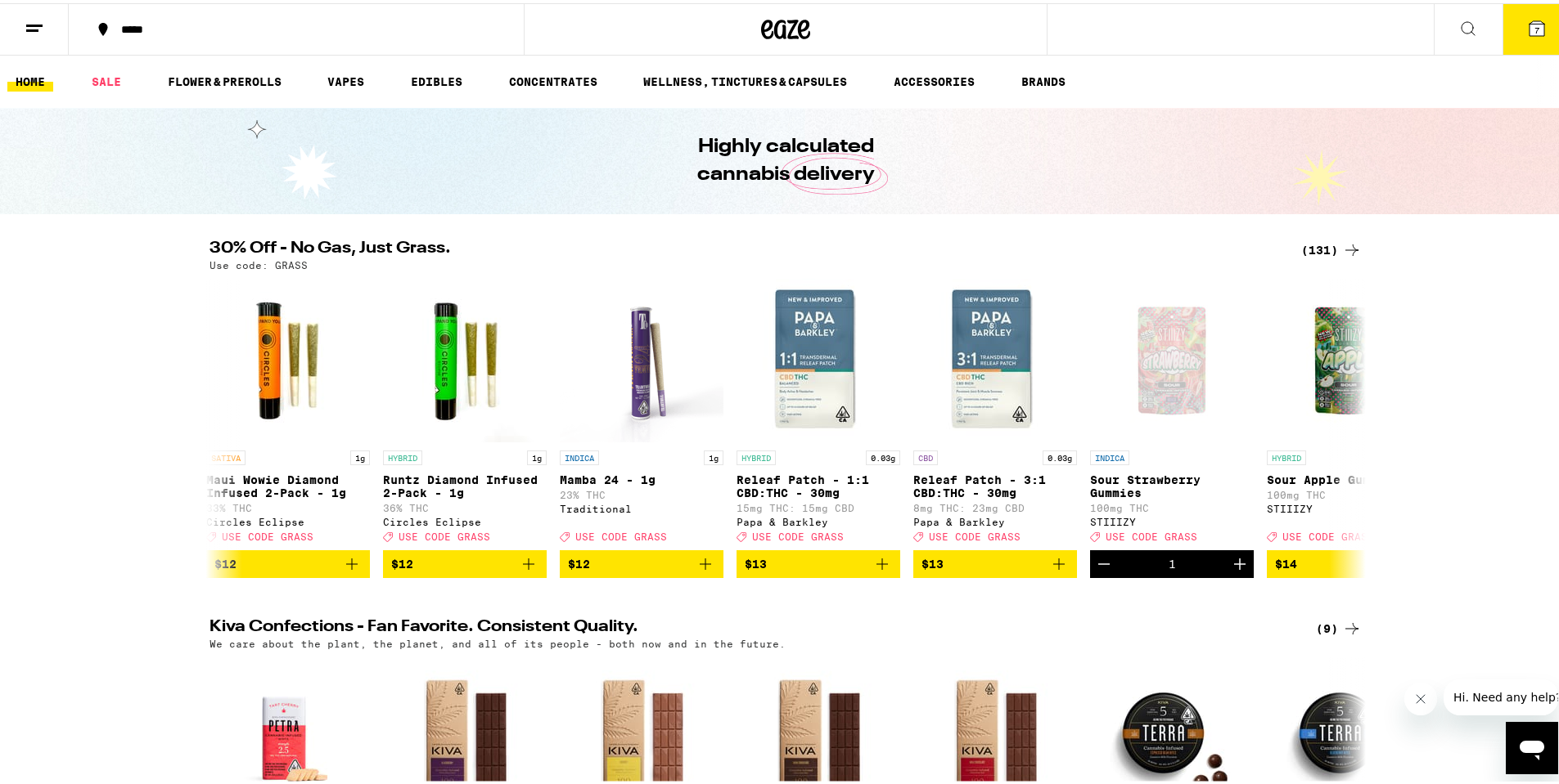
click at [1534, 29] on span "7" at bounding box center [1536, 26] width 5 height 10
